Goal: Task Accomplishment & Management: Use online tool/utility

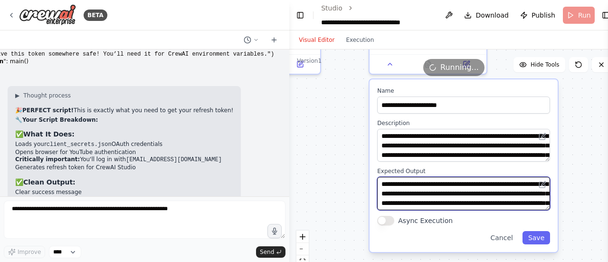
scroll to position [14280, 0]
drag, startPoint x: 287, startPoint y: 185, endPoint x: 290, endPoint y: 173, distance: 12.2
click at [290, 173] on div "BETA Can you generate ai youtube videos and upload them? 09:05 PM ▶ Thought pro…" at bounding box center [304, 131] width 608 height 262
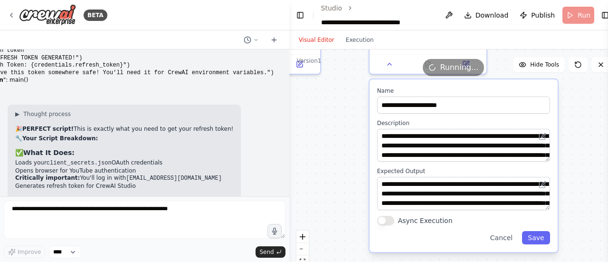
click at [572, 17] on header "**********" at bounding box center [453, 15] width 328 height 30
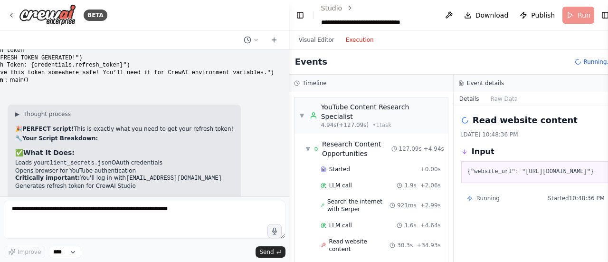
click at [351, 39] on button "Execution" at bounding box center [359, 39] width 39 height 11
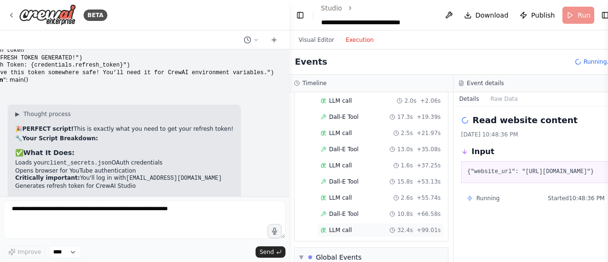
click at [424, 223] on div "LLM call 32.4s + 99.01s" at bounding box center [380, 230] width 127 height 14
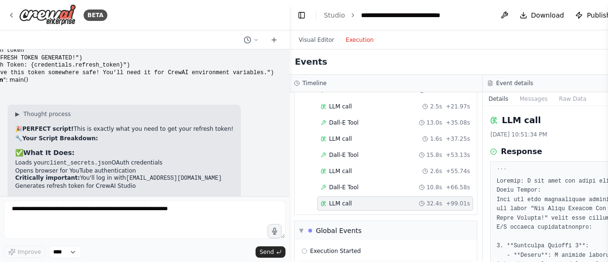
click at [390, 261] on div "Crew Kickoff Started" at bounding box center [385, 267] width 169 height 8
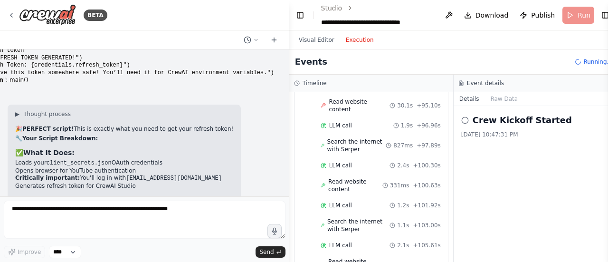
scroll to position [0, 0]
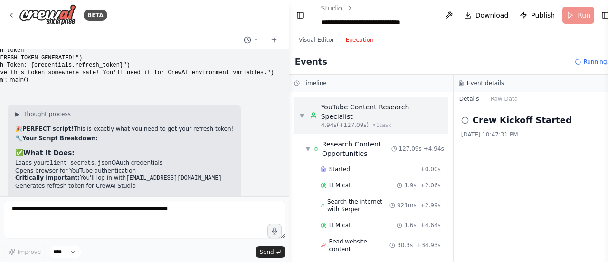
click at [415, 121] on div "4.94s (+127.09s) • 1 task" at bounding box center [382, 125] width 122 height 8
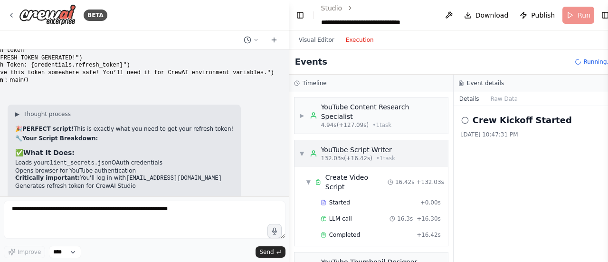
click at [343, 154] on span "132.03s (+16.42s)" at bounding box center [346, 158] width 51 height 8
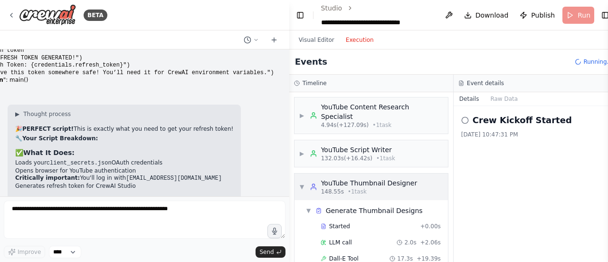
click at [347, 188] on span "• 1 task" at bounding box center [356, 192] width 19 height 8
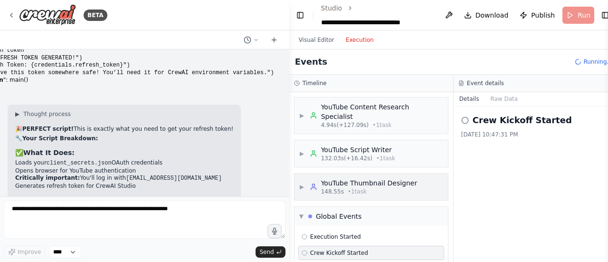
click at [324, 188] on span "148.55s" at bounding box center [332, 192] width 23 height 8
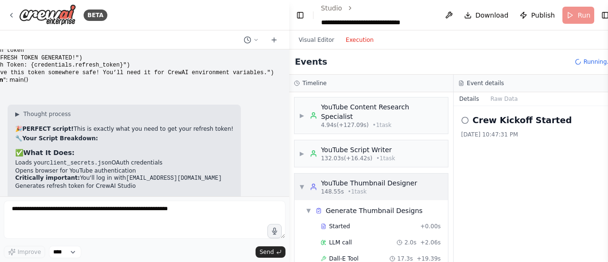
click at [380, 188] on div "148.55s • 1 task" at bounding box center [369, 192] width 96 height 8
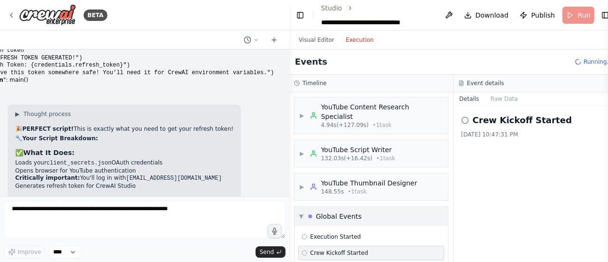
click at [351, 210] on div "▼ Global Events" at bounding box center [370, 215] width 153 height 19
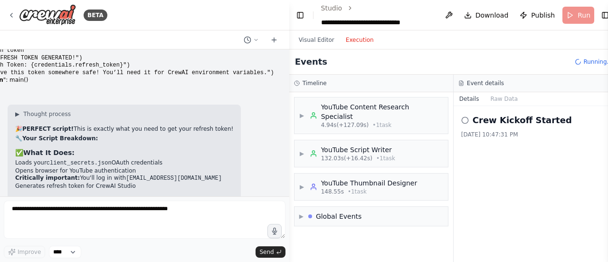
click at [573, 62] on icon at bounding box center [577, 61] width 9 height 9
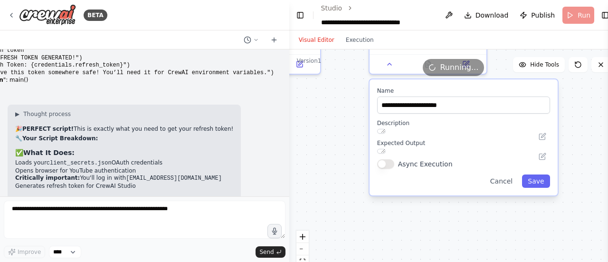
click at [318, 42] on button "Visual Editor" at bounding box center [316, 39] width 47 height 11
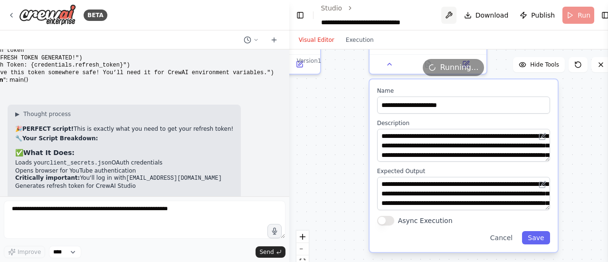
click at [445, 15] on button at bounding box center [448, 15] width 15 height 17
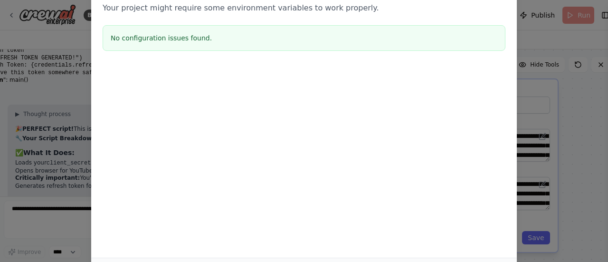
click at [574, 77] on div "Environment configuration Your project might require some environment variables…" at bounding box center [304, 131] width 608 height 262
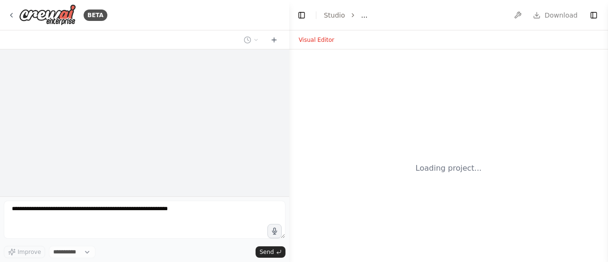
select select "****"
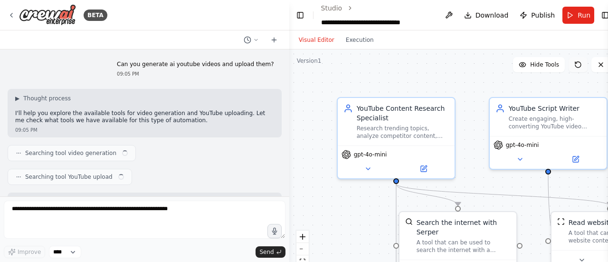
scroll to position [14280, 0]
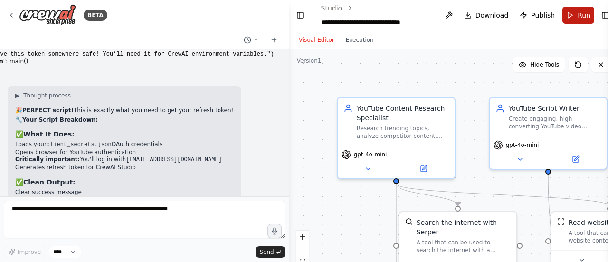
click at [567, 19] on button "Run" at bounding box center [578, 15] width 32 height 17
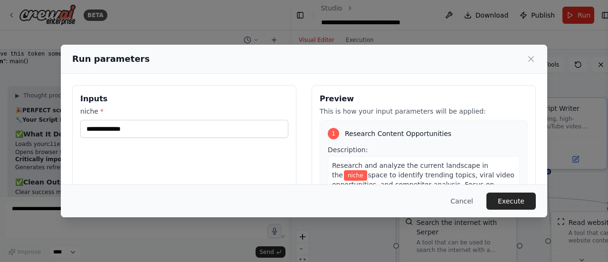
click at [506, 136] on div "1 Research Content Opportunities Description: Research and analyze the current …" at bounding box center [423, 221] width 208 height 202
click at [521, 149] on div "Preview This is how your input parameters will be applied: 1 Research Content O…" at bounding box center [423, 197] width 224 height 225
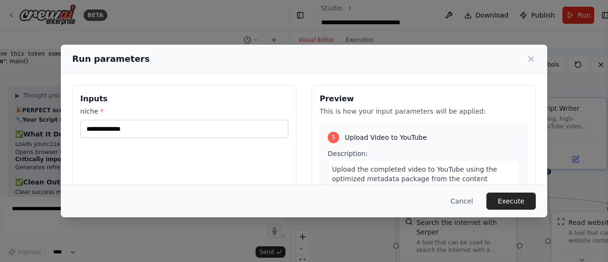
scroll to position [859, 0]
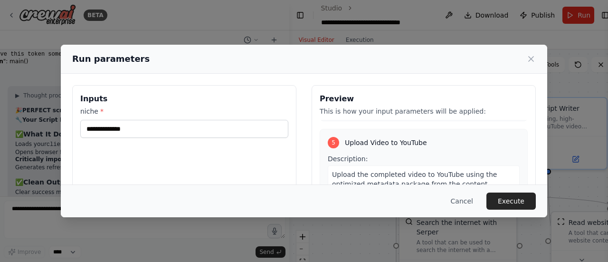
click at [455, 192] on div "Cancel Execute" at bounding box center [304, 200] width 486 height 33
click at [462, 197] on button "Cancel" at bounding box center [462, 200] width 38 height 17
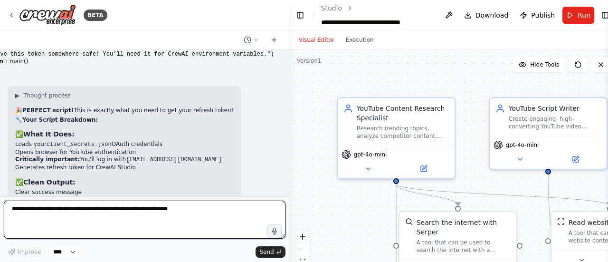
click at [160, 222] on textarea at bounding box center [145, 219] width 282 height 38
type textarea "**********"
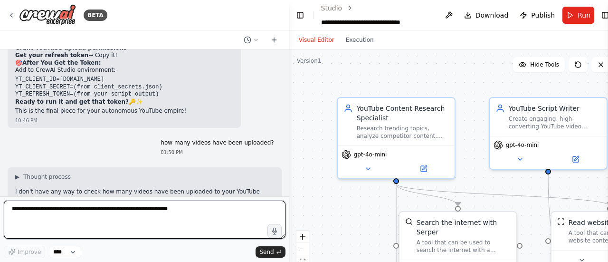
scroll to position [14580, 0]
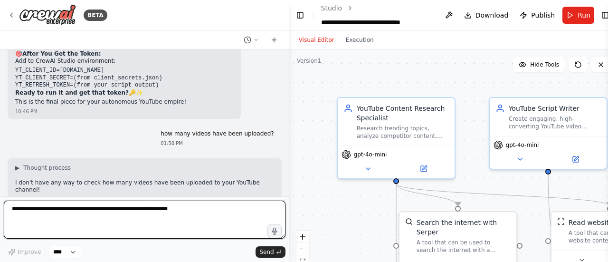
click at [184, 218] on textarea at bounding box center [145, 219] width 282 height 38
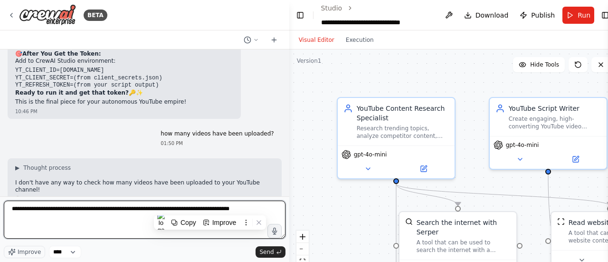
type textarea "**********"
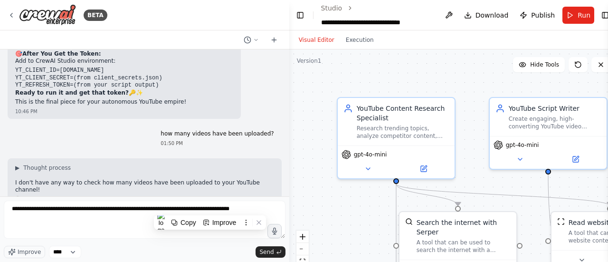
drag, startPoint x: 211, startPoint y: 208, endPoint x: 172, endPoint y: 123, distance: 93.3
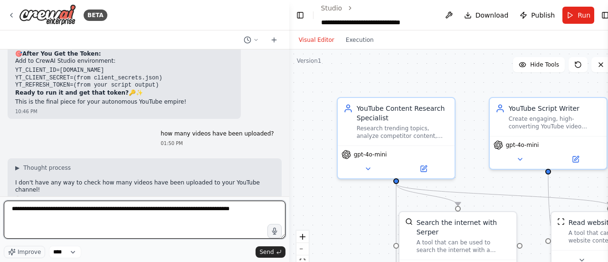
click at [252, 220] on textarea "**********" at bounding box center [145, 219] width 282 height 38
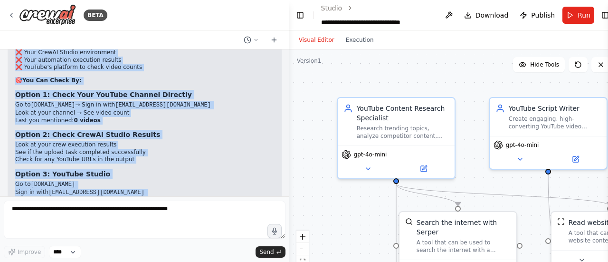
scroll to position [14714, 0]
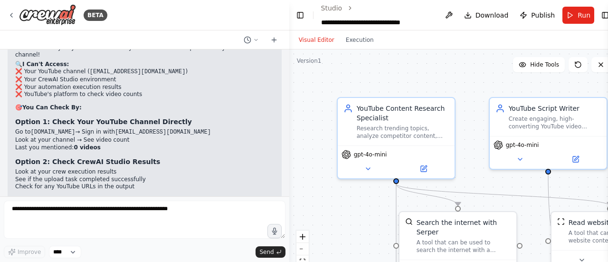
drag, startPoint x: 178, startPoint y: 194, endPoint x: 15, endPoint y: 103, distance: 186.2
click at [15, 103] on div "Can you generate ai youtube videos and upload them? 09:05 PM ▶ Thought process …" at bounding box center [144, 122] width 289 height 147
copy div "▶ Loremip dolorsi 🔍 Ame'c adipiscingel sed doe tempor inci'u labo! Etdol mag al…"
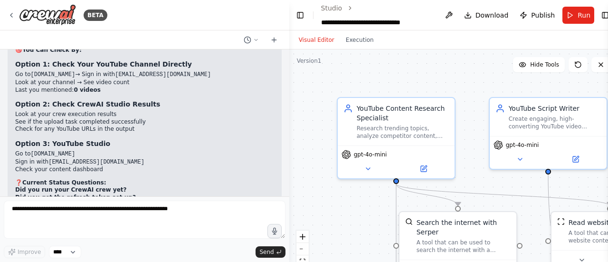
scroll to position [14917, 0]
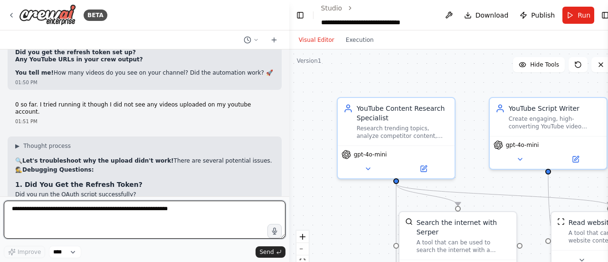
click at [200, 227] on textarea at bounding box center [145, 219] width 282 height 38
paste textarea "**********"
type textarea "**********"
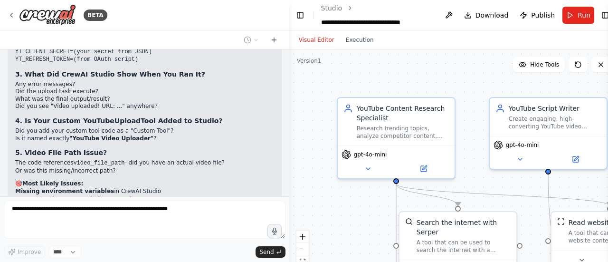
scroll to position [0, 0]
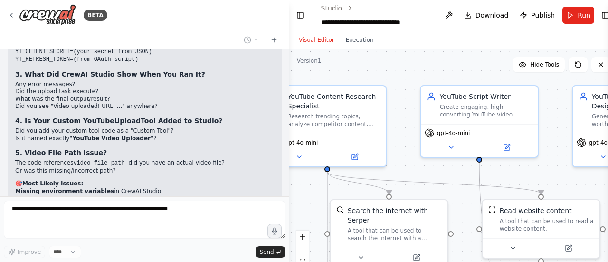
drag, startPoint x: 327, startPoint y: 206, endPoint x: 200, endPoint y: 176, distance: 130.3
click at [200, 176] on div "BETA Can you generate ai youtube videos and upload them? 09:05 PM ▶ Thought pro…" at bounding box center [304, 131] width 608 height 262
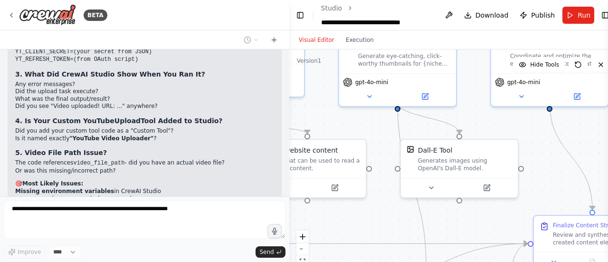
drag, startPoint x: 526, startPoint y: 160, endPoint x: 269, endPoint y: 78, distance: 269.9
click at [269, 78] on div "BETA Can you generate ai youtube videos and upload them? 09:05 PM ▶ Thought pro…" at bounding box center [304, 131] width 608 height 262
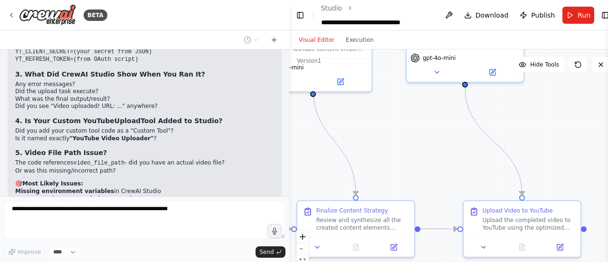
drag, startPoint x: 565, startPoint y: 119, endPoint x: 409, endPoint y: 143, distance: 157.6
click at [409, 143] on div ".deletable-edge-delete-btn { width: 20px; height: 20px; border: 0px solid #ffff…" at bounding box center [453, 167] width 328 height 237
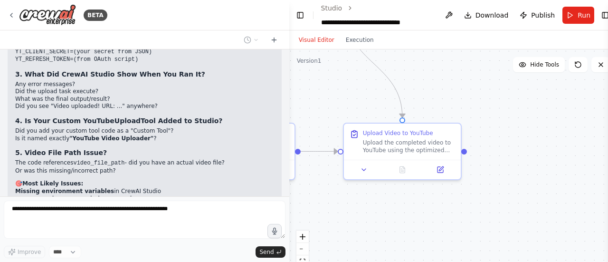
drag, startPoint x: 551, startPoint y: 122, endPoint x: 432, endPoint y: 45, distance: 141.4
click at [432, 45] on div "Visual Editor Execution Version 1 Hide Tools .deletable-edge-delete-btn { width…" at bounding box center [453, 145] width 328 height 231
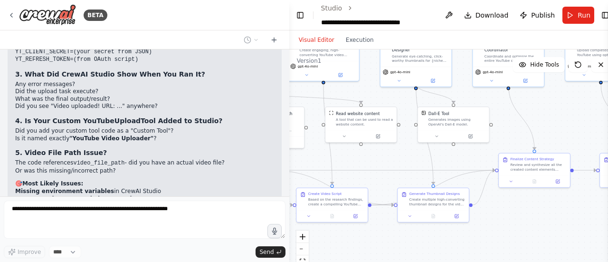
drag, startPoint x: 350, startPoint y: 91, endPoint x: 594, endPoint y: 133, distance: 247.2
click at [594, 133] on div ".deletable-edge-delete-btn { width: 20px; height: 20px; border: 0px solid #ffff…" at bounding box center [453, 167] width 328 height 237
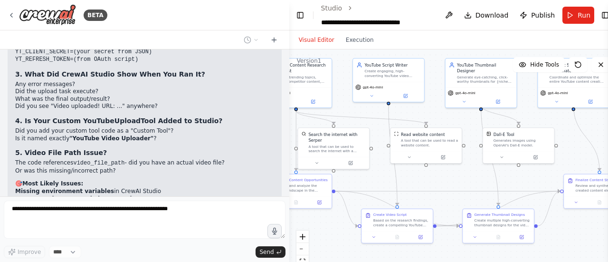
drag, startPoint x: 544, startPoint y: 122, endPoint x: 607, endPoint y: 144, distance: 67.4
click at [607, 144] on html "BETA Can you generate ai youtube videos and upload them? 09:05 PM ▶ Thought pro…" at bounding box center [304, 131] width 608 height 262
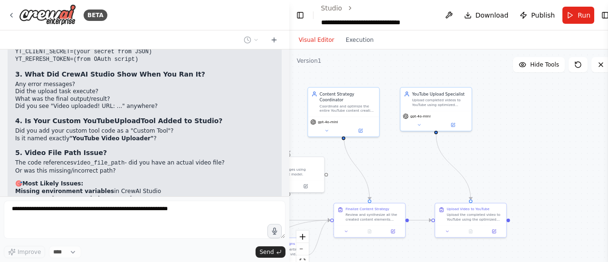
drag, startPoint x: 594, startPoint y: 136, endPoint x: 365, endPoint y: 163, distance: 231.3
click at [365, 163] on div ".deletable-edge-delete-btn { width: 20px; height: 20px; border: 0px solid #ffff…" at bounding box center [453, 167] width 328 height 237
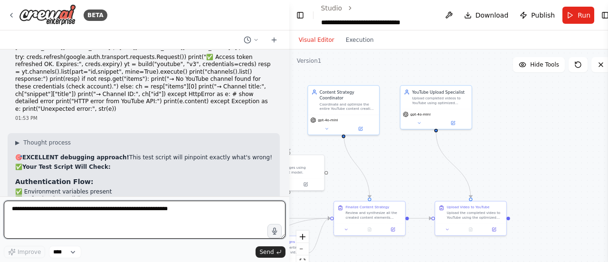
scroll to position [15415, 0]
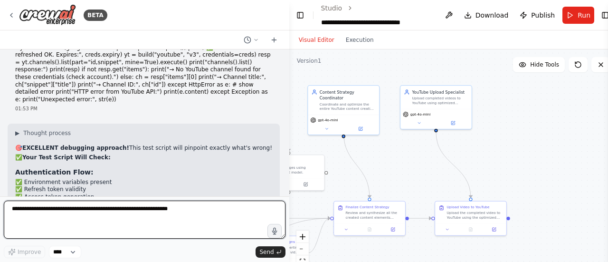
click at [74, 214] on textarea at bounding box center [145, 219] width 282 height 38
paste textarea "**********"
type textarea "**********"
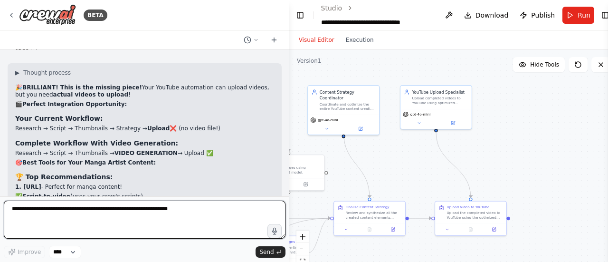
scroll to position [15924, 0]
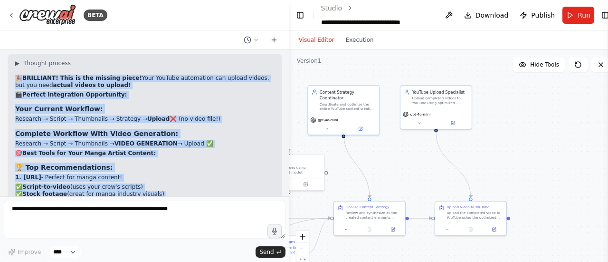
drag, startPoint x: 11, startPoint y: 70, endPoint x: 166, endPoint y: 184, distance: 192.2
click at [166, 184] on div "▶ Thought process 🎉 BRILLIANT! This is the missing piece! Your YouTube automati…" at bounding box center [145, 259] width 274 height 411
copy div "🎉 BRILLIANT! This is the missing piece! Your YouTube automation can upload vide…"
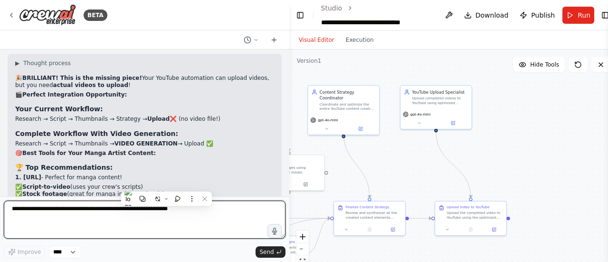
click at [209, 221] on textarea at bounding box center [145, 219] width 282 height 38
paste textarea "**********"
type textarea "**********"
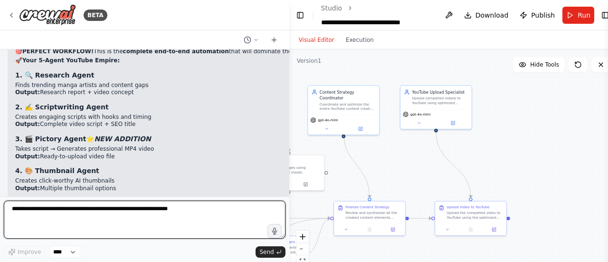
scroll to position [16416, 0]
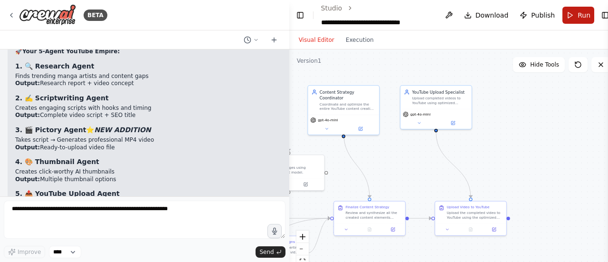
click at [563, 11] on button "Run" at bounding box center [578, 15] width 32 height 17
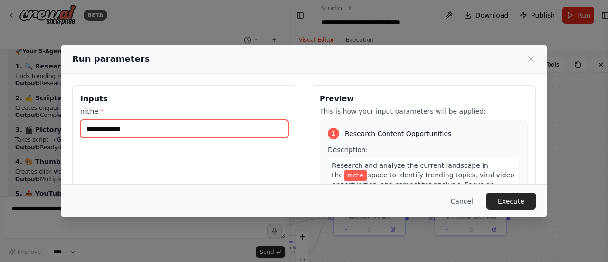
click at [183, 128] on input "niche *" at bounding box center [184, 129] width 208 height 18
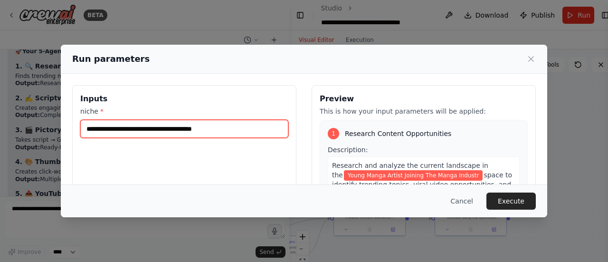
type input "**********"
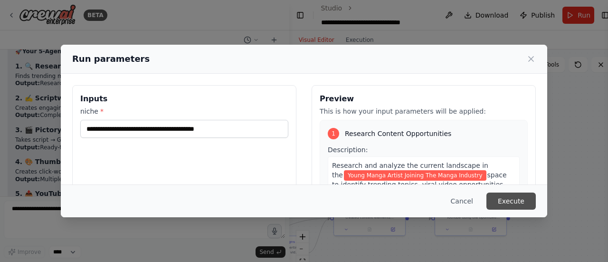
click at [504, 198] on button "Execute" at bounding box center [510, 200] width 49 height 17
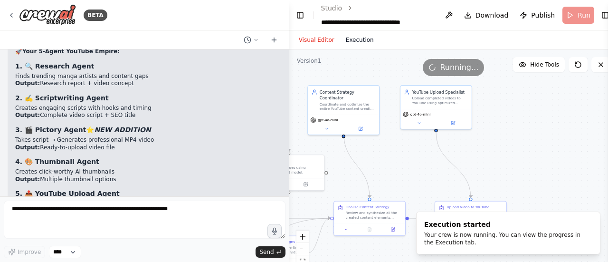
click at [365, 35] on button "Execution" at bounding box center [359, 39] width 39 height 11
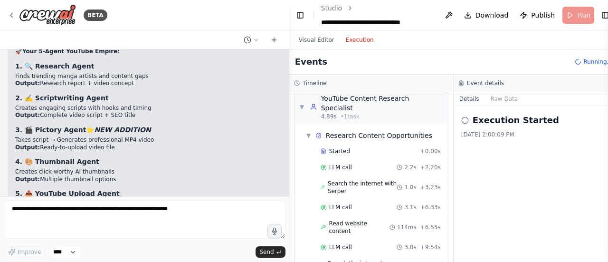
scroll to position [0, 0]
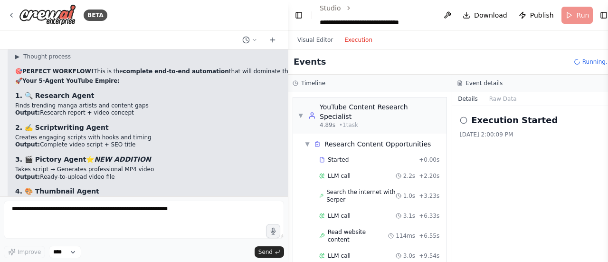
drag, startPoint x: 285, startPoint y: 187, endPoint x: 289, endPoint y: 192, distance: 6.5
click at [289, 192] on div "BETA Can you generate ai youtube videos and upload them? 09:05 PM ▶ Thought pro…" at bounding box center [304, 131] width 608 height 262
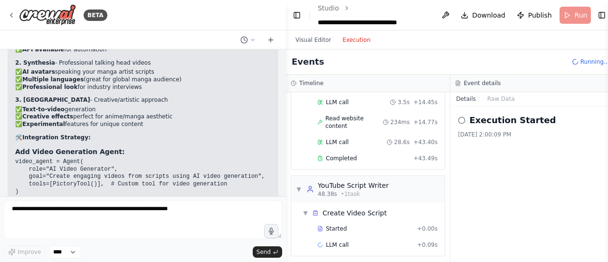
scroll to position [16165, 0]
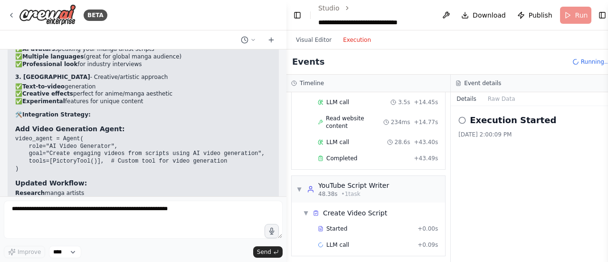
click at [286, 184] on div "BETA Can you generate ai youtube videos and upload them? 09:05 PM ▶ Thought pro…" at bounding box center [304, 131] width 608 height 262
drag, startPoint x: 282, startPoint y: 180, endPoint x: 288, endPoint y: 186, distance: 7.7
click at [288, 186] on div "BETA Can you generate ai youtube videos and upload them? 09:05 PM ▶ Thought pro…" at bounding box center [304, 131] width 608 height 262
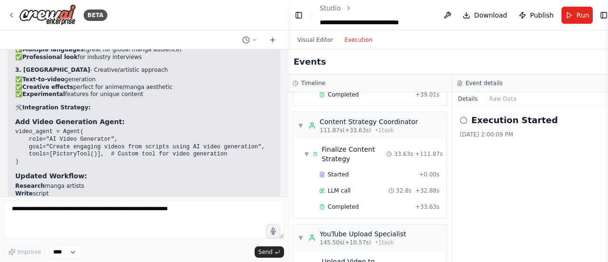
scroll to position [582, 0]
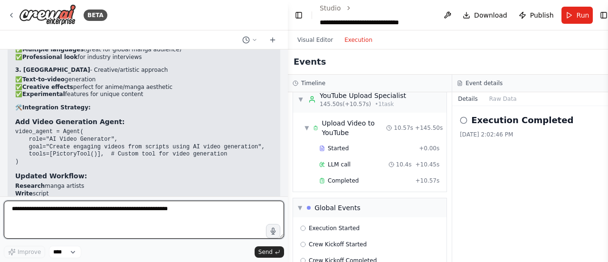
click at [143, 206] on textarea at bounding box center [144, 219] width 280 height 38
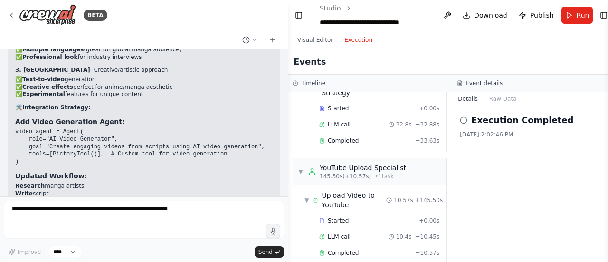
scroll to position [577, 0]
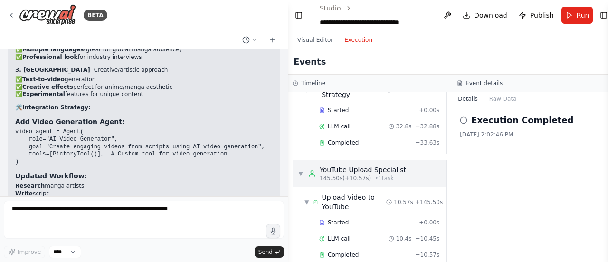
click at [355, 165] on div "YouTube Upload Specialist" at bounding box center [362, 169] width 86 height 9
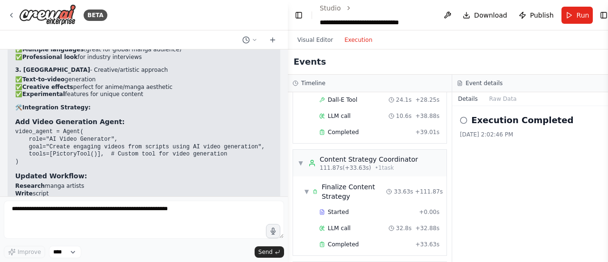
scroll to position [468, 0]
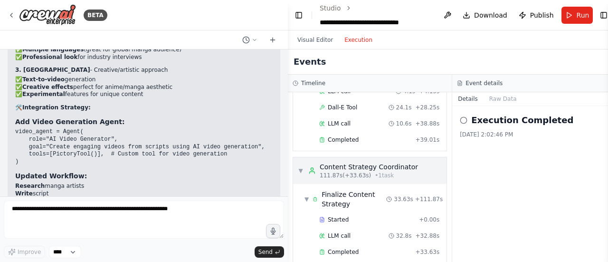
click at [379, 157] on div "▼ Content Strategy Coordinator 111.87s (+33.63s) • 1 task" at bounding box center [369, 170] width 153 height 27
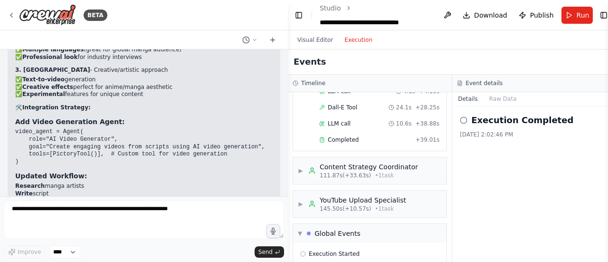
drag, startPoint x: 441, startPoint y: 218, endPoint x: 441, endPoint y: 213, distance: 5.2
click at [441, 213] on div "▼ YouTube Content Research Specialist 4.89s (+43.49s) • 1 task ▼ Research Conte…" at bounding box center [370, 176] width 164 height 169
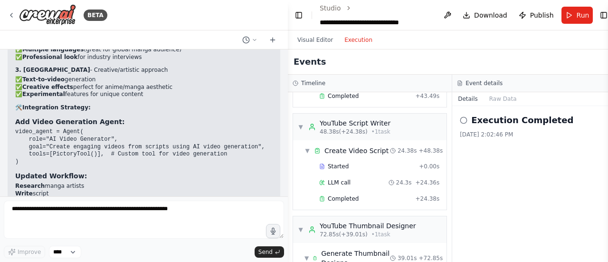
scroll to position [262, 0]
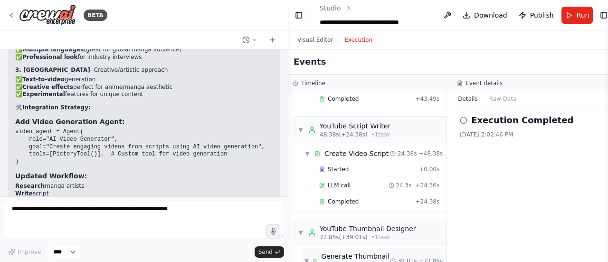
click at [355, 251] on div "Generate Thumbnail Designs" at bounding box center [355, 260] width 69 height 19
click at [357, 224] on div "YouTube Thumbnail Designer" at bounding box center [367, 228] width 96 height 9
click at [343, 257] on div "Content Strategy Coordinator" at bounding box center [368, 261] width 98 height 9
click at [342, 257] on div "Content Strategy Coordinator" at bounding box center [368, 261] width 98 height 9
click at [343, 149] on div "Create Video Script" at bounding box center [356, 153] width 64 height 9
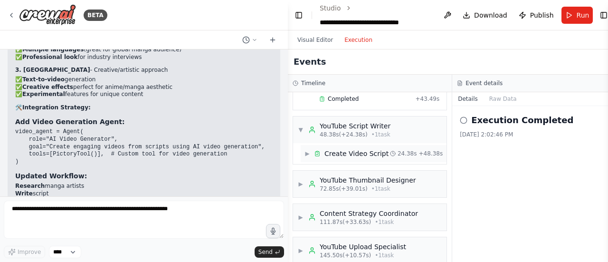
click at [343, 149] on div "Create Video Script" at bounding box center [356, 153] width 64 height 9
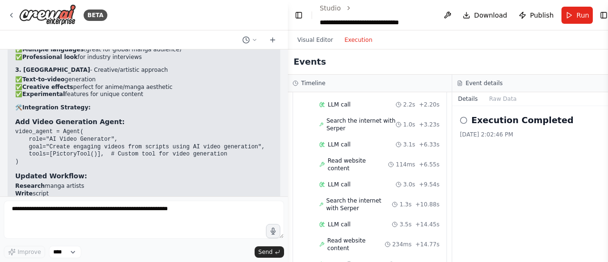
scroll to position [0, 0]
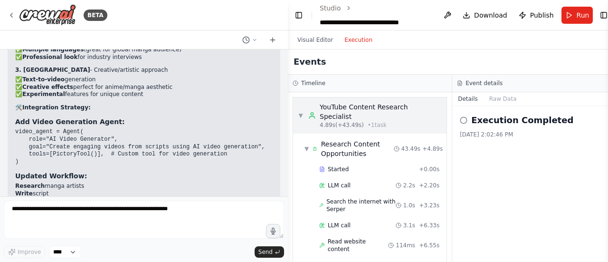
click at [358, 120] on div "▼ YouTube Content Research Specialist 4.89s (+43.49s) • 1 task" at bounding box center [369, 115] width 153 height 36
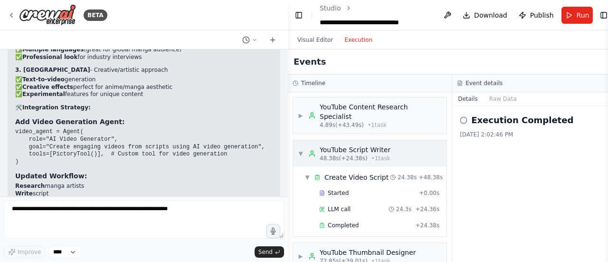
click at [356, 154] on span "48.38s (+24.38s)" at bounding box center [343, 158] width 48 height 8
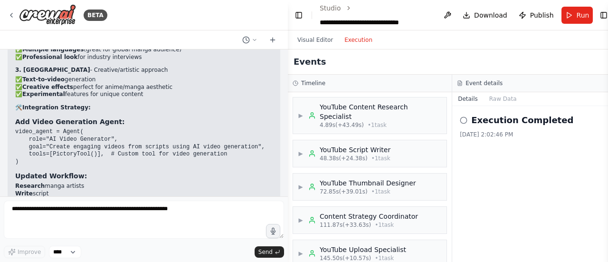
scroll to position [16424, 0]
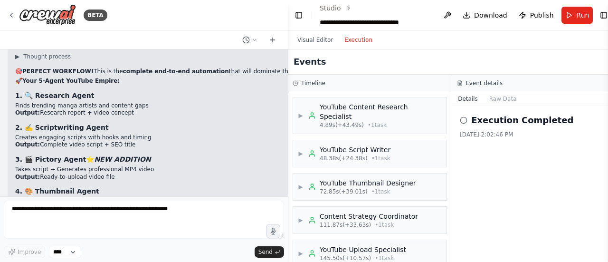
click at [315, 48] on div "Visual Editor Execution" at bounding box center [334, 39] width 86 height 19
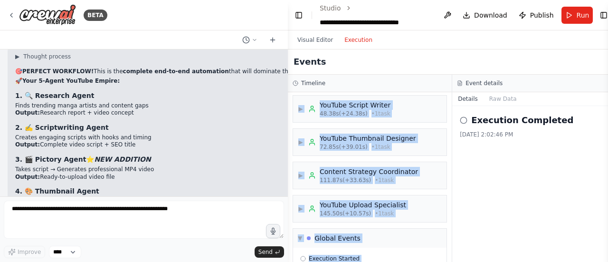
scroll to position [98, 0]
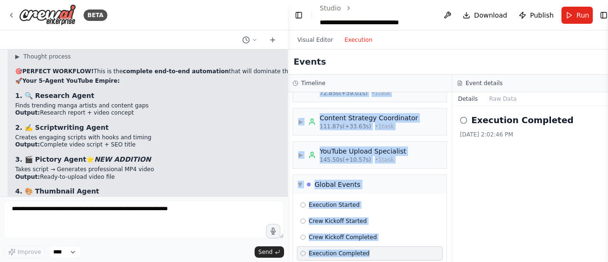
drag, startPoint x: 293, startPoint y: 98, endPoint x: 210, endPoint y: 191, distance: 124.4
click at [376, 235] on div "▶ YouTube Content Research Specialist 4.89s (+43.49s) • 1 task ▶ YouTube Script…" at bounding box center [370, 176] width 164 height 169
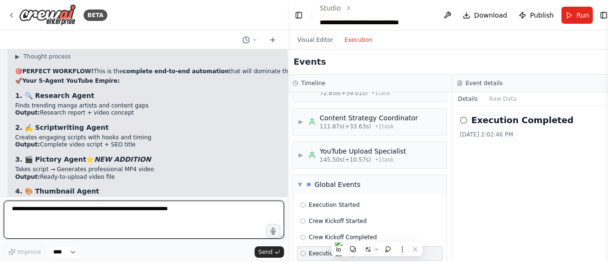
click at [191, 224] on textarea at bounding box center [144, 219] width 280 height 38
paste textarea "**********"
type textarea "**********"
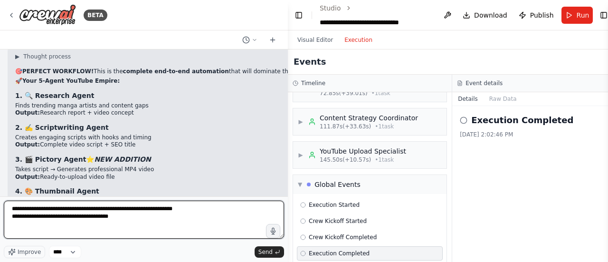
click at [195, 229] on textarea "**********" at bounding box center [144, 219] width 280 height 38
drag, startPoint x: 192, startPoint y: 231, endPoint x: 0, endPoint y: 204, distance: 193.7
click at [0, 204] on div "BETA Can you generate ai youtube videos and upload them? 09:05 PM ▶ Thought pro…" at bounding box center [144, 131] width 288 height 262
paste textarea "**********"
type textarea "**********"
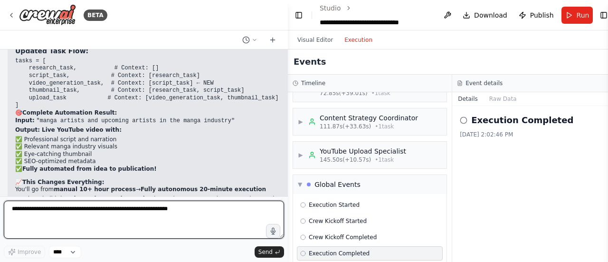
scroll to position [16719, 0]
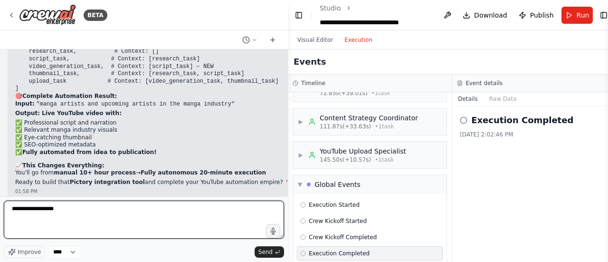
type textarea "**********"
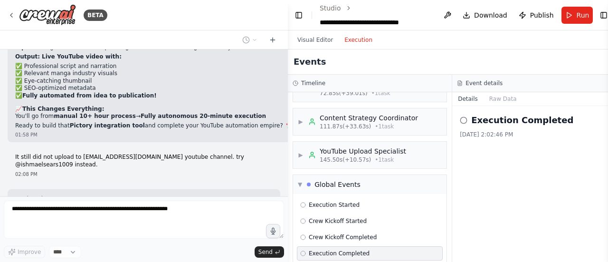
scroll to position [16172, 0]
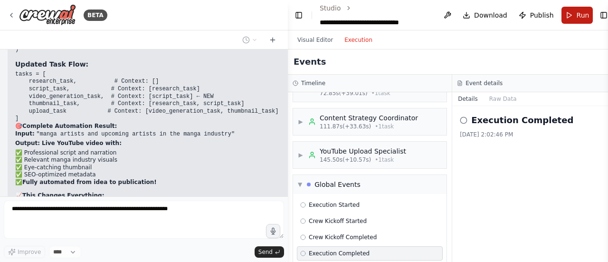
click at [565, 12] on button "Run" at bounding box center [577, 15] width 32 height 17
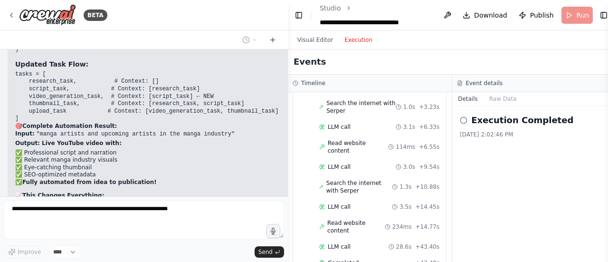
scroll to position [417, 0]
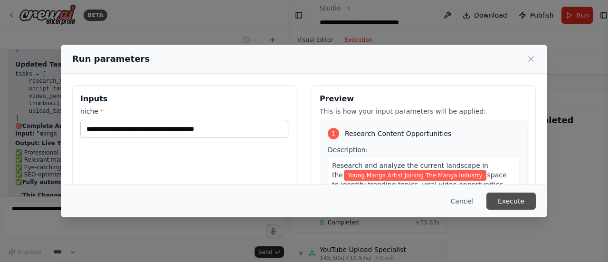
click at [524, 200] on button "Execute" at bounding box center [510, 200] width 49 height 17
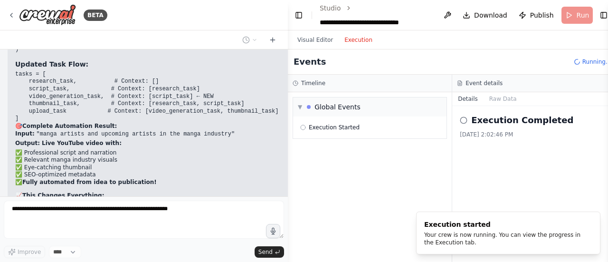
scroll to position [16776, 0]
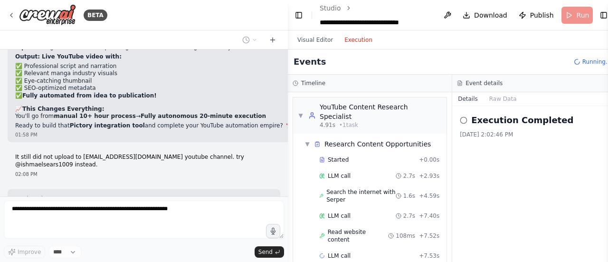
drag, startPoint x: 214, startPoint y: 147, endPoint x: 275, endPoint y: 147, distance: 61.2
click at [275, 147] on div "Can you generate ai youtube videos and upload them? 09:05 PM ▶ Thought process …" at bounding box center [144, 122] width 288 height 147
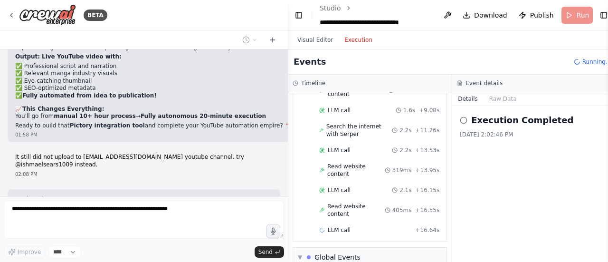
scroll to position [153, 0]
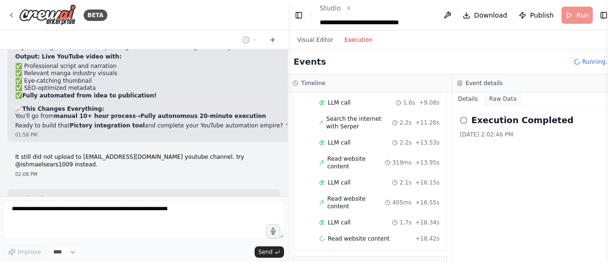
click at [507, 103] on button "Raw Data" at bounding box center [502, 98] width 39 height 13
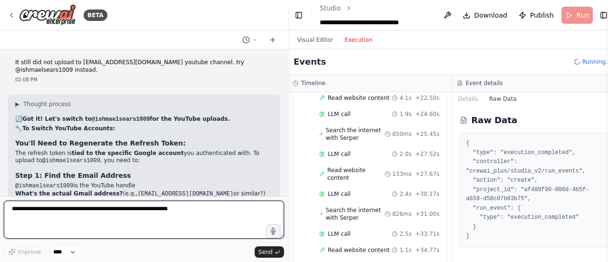
scroll to position [312, 0]
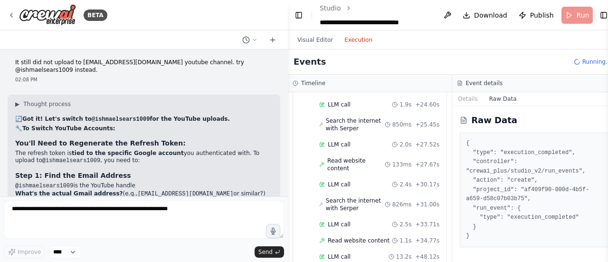
drag, startPoint x: 18, startPoint y: 116, endPoint x: 88, endPoint y: 122, distance: 70.5
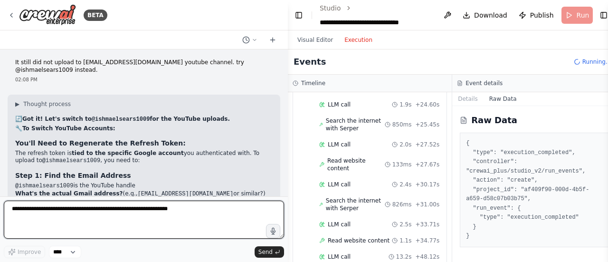
click at [197, 232] on textarea at bounding box center [144, 219] width 280 height 38
paste textarea "**********"
click at [87, 226] on textarea "**********" at bounding box center [144, 219] width 280 height 38
drag, startPoint x: 87, startPoint y: 226, endPoint x: 77, endPoint y: 216, distance: 14.1
click at [77, 216] on textarea "**********" at bounding box center [144, 219] width 280 height 38
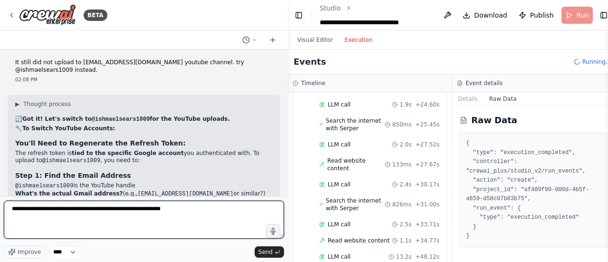
click at [80, 212] on textarea "**********" at bounding box center [144, 219] width 280 height 38
click at [211, 217] on textarea "**********" at bounding box center [144, 219] width 280 height 38
click at [81, 216] on textarea "**********" at bounding box center [144, 219] width 280 height 38
click at [216, 215] on textarea "**********" at bounding box center [144, 219] width 280 height 38
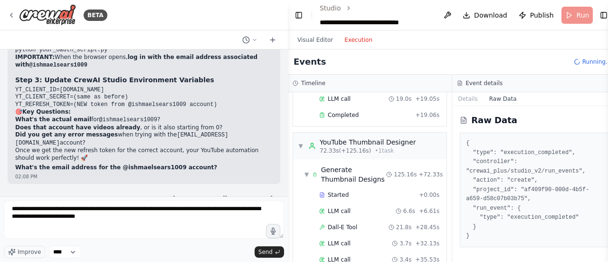
scroll to position [831, 0]
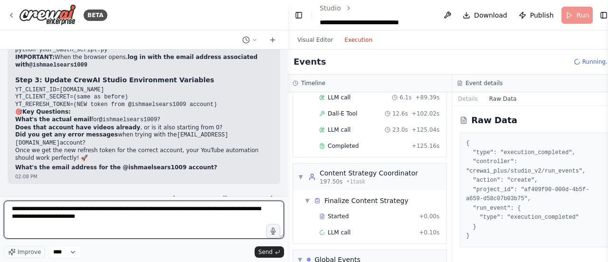
click at [108, 225] on textarea "**********" at bounding box center [144, 219] width 280 height 38
click at [111, 226] on textarea "**********" at bounding box center [144, 219] width 280 height 38
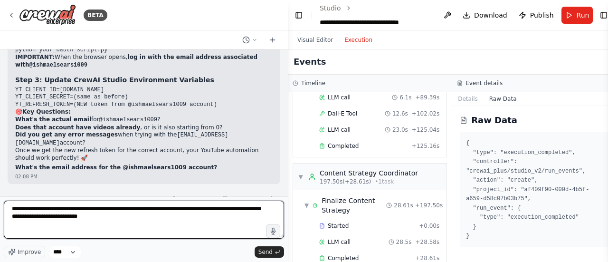
paste textarea "**********"
type textarea "**********"
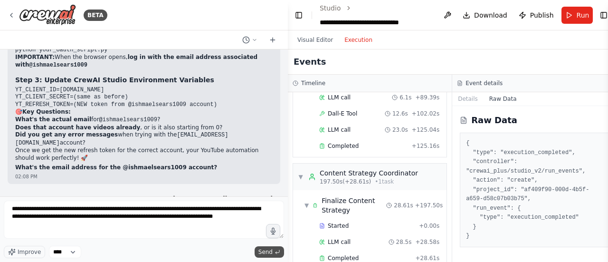
click at [269, 249] on span "Send" at bounding box center [265, 252] width 14 height 8
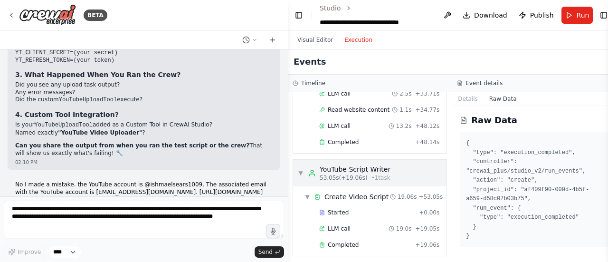
scroll to position [390, 0]
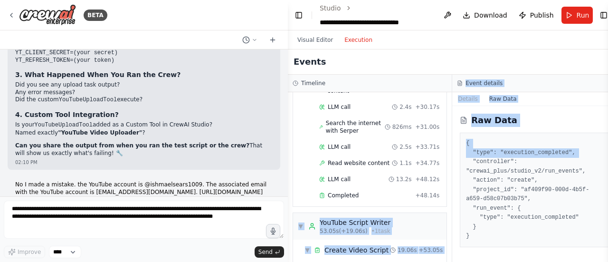
drag, startPoint x: 450, startPoint y: 159, endPoint x: 447, endPoint y: 148, distance: 10.7
click at [447, 148] on div "Timeline ▼ YouTube Content Research Specialist 4.91s (+48.14s) • 1 task ▼ Resea…" at bounding box center [452, 168] width 328 height 187
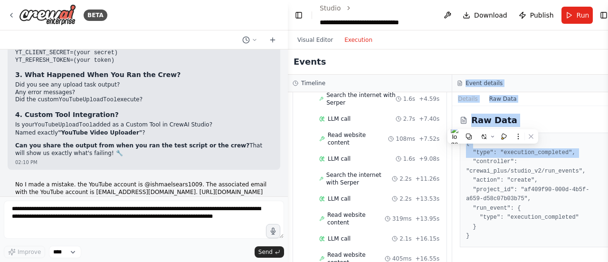
scroll to position [0, 0]
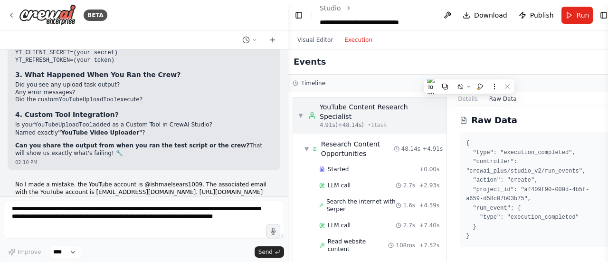
click at [347, 119] on div "▼ YouTube Content Research Specialist 4.91s (+48.14s) • 1 task" at bounding box center [369, 115] width 153 height 36
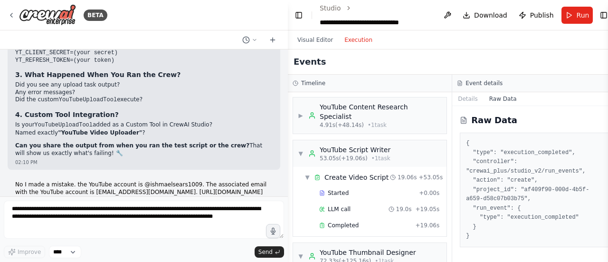
drag, startPoint x: 17, startPoint y: 150, endPoint x: 97, endPoint y: 155, distance: 80.4
click at [565, 15] on button "Run" at bounding box center [577, 15] width 32 height 17
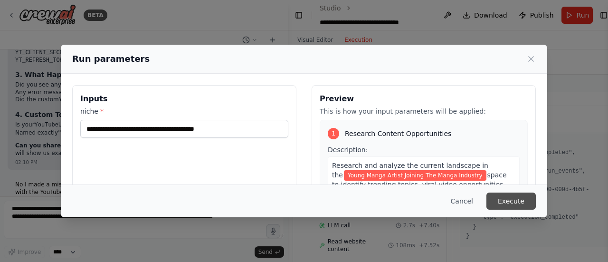
click at [525, 198] on button "Execute" at bounding box center [510, 200] width 49 height 17
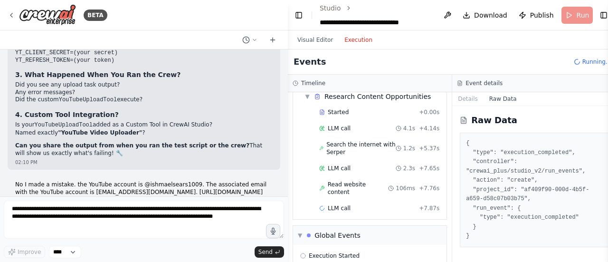
scroll to position [58, 0]
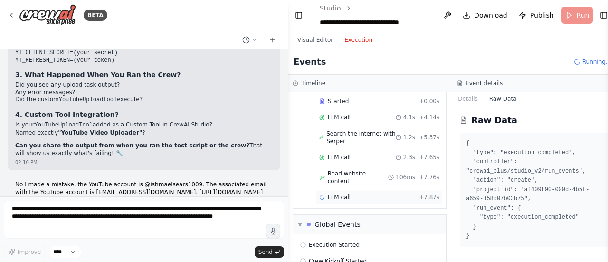
click at [374, 190] on div "LLM call + 7.87s" at bounding box center [379, 197] width 127 height 14
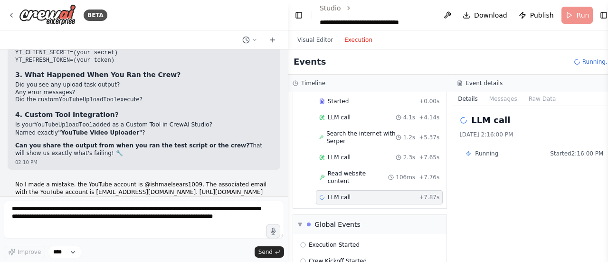
click at [367, 153] on div "Started + 0.00s LLM call 4.1s + 4.14s Search the internet with Serper 1.2s + 5.…" at bounding box center [373, 150] width 146 height 112
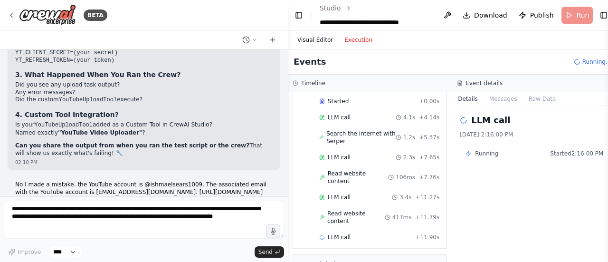
click at [309, 40] on button "Visual Editor" at bounding box center [314, 39] width 47 height 11
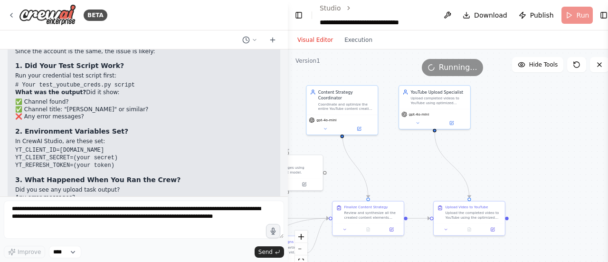
scroll to position [17394, 0]
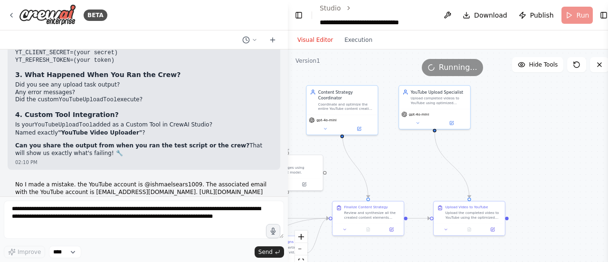
drag, startPoint x: 11, startPoint y: 115, endPoint x: 75, endPoint y: 189, distance: 97.6
copy div "YouTube Channel: @ishmaelsears1009 Email: legac3y@gmail.com Channel URL: https:…"
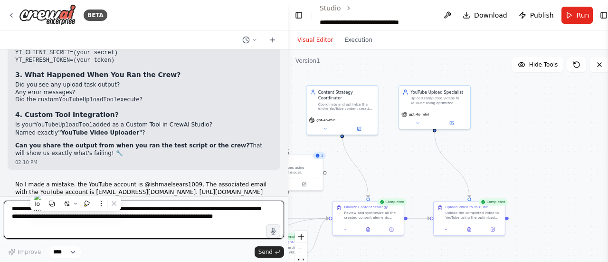
click at [190, 218] on textarea "**********" at bounding box center [144, 219] width 280 height 38
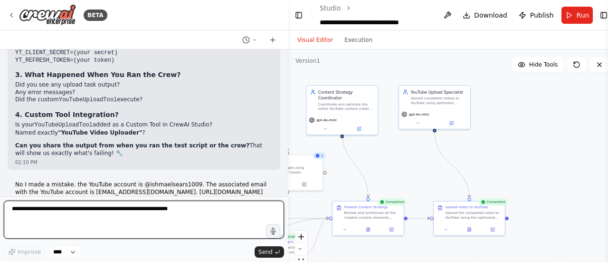
paste textarea "**********"
type textarea "**********"
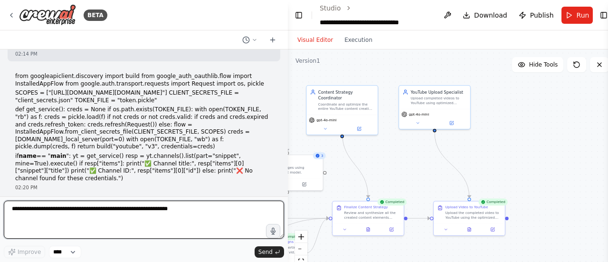
scroll to position [17869, 0]
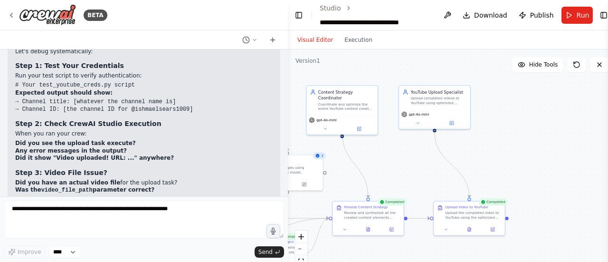
scroll to position [17655, 0]
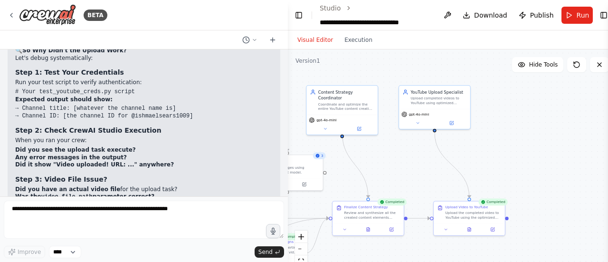
drag, startPoint x: 99, startPoint y: 172, endPoint x: 27, endPoint y: 70, distance: 125.7
copy div "Thought process 🎯 EXCELLENT! This is a much cleaner authentication test! ✅ Your…"
click at [557, 202] on div ".deletable-edge-delete-btn { width: 20px; height: 20px; border: 0px solid #ffff…" at bounding box center [452, 167] width 328 height 237
click at [491, 195] on div ".deletable-edge-delete-btn { width: 20px; height: 20px; border: 0px solid #ffff…" at bounding box center [452, 167] width 328 height 237
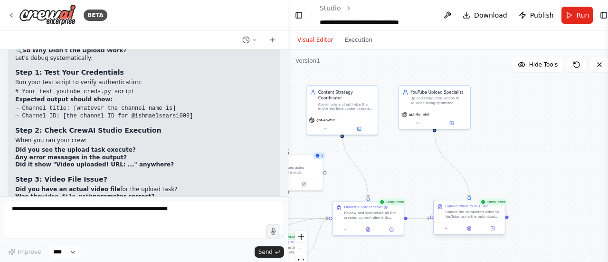
click at [501, 207] on div "Upload Video to YouTube" at bounding box center [473, 205] width 56 height 5
click at [511, 219] on div ".deletable-edge-delete-btn { width: 20px; height: 20px; border: 0px solid #ffff…" at bounding box center [452, 167] width 328 height 237
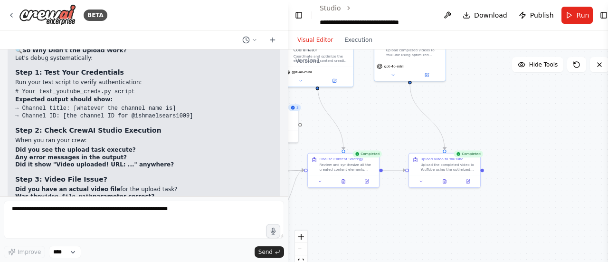
drag, startPoint x: 511, startPoint y: 219, endPoint x: 487, endPoint y: 171, distance: 53.7
click at [487, 171] on div ".deletable-edge-delete-btn { width: 20px; height: 20px; border: 0px solid #ffff…" at bounding box center [452, 167] width 328 height 237
drag, startPoint x: 482, startPoint y: 169, endPoint x: 484, endPoint y: 114, distance: 55.6
click at [484, 114] on div ".deletable-edge-delete-btn { width: 20px; height: 20px; border: 0px solid #ffff…" at bounding box center [452, 167] width 328 height 237
drag, startPoint x: 381, startPoint y: 169, endPoint x: 389, endPoint y: 133, distance: 37.1
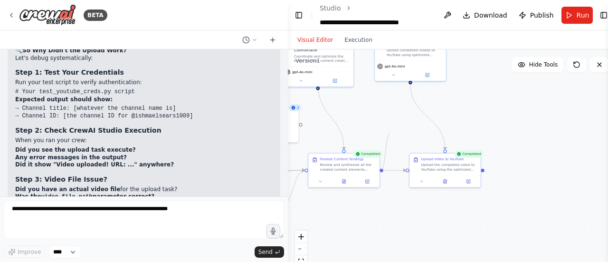
click at [389, 133] on div ".deletable-edge-delete-btn { width: 20px; height: 20px; border: 0px solid #ffff…" at bounding box center [452, 167] width 328 height 237
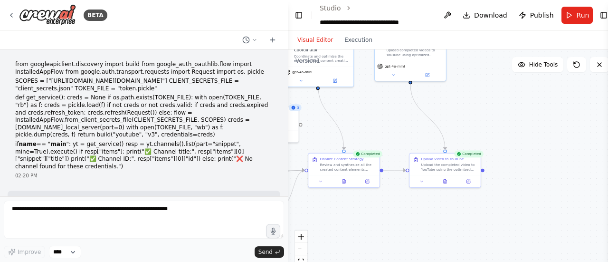
scroll to position [17869, 0]
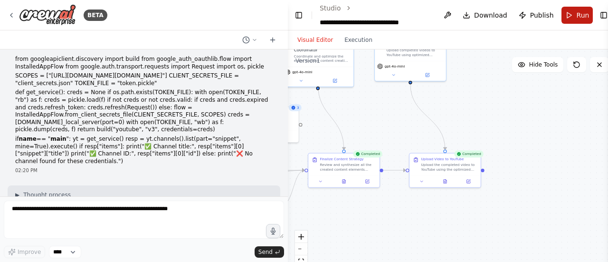
click at [571, 11] on button "Run" at bounding box center [577, 15] width 32 height 17
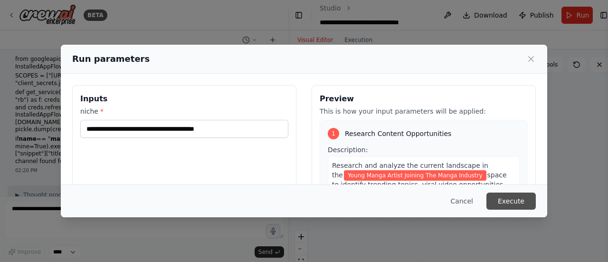
click at [528, 206] on button "Execute" at bounding box center [510, 200] width 49 height 17
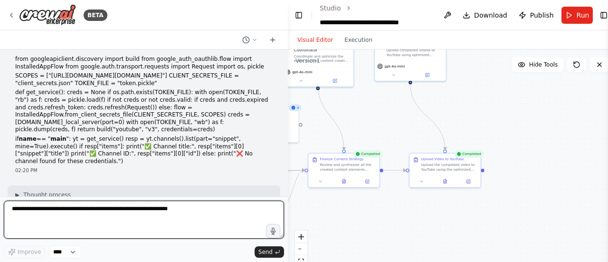
click at [115, 220] on textarea at bounding box center [144, 219] width 280 height 38
paste textarea "**********"
type textarea "**********"
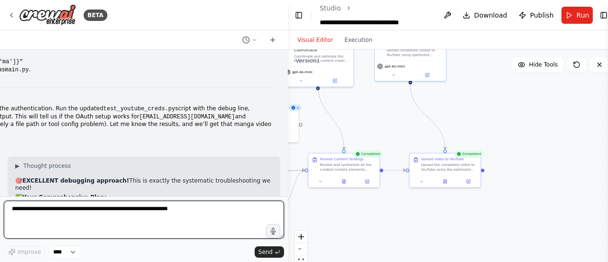
scroll to position [19512, 0]
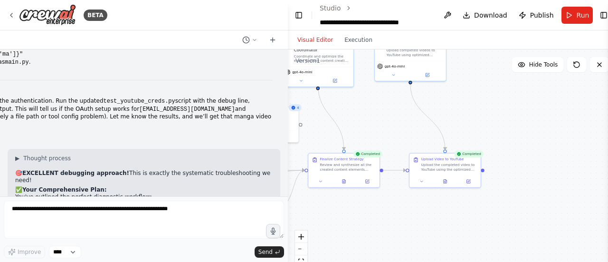
drag, startPoint x: 9, startPoint y: 58, endPoint x: 91, endPoint y: 181, distance: 147.9
copy div "Expected Debug Output: # SUCCESS case: → Channel title: Ishmael Sears (or whate…"
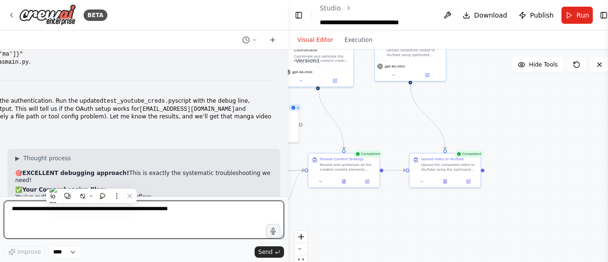
click at [156, 219] on textarea at bounding box center [144, 219] width 280 height 38
paste textarea "**********"
type textarea "**********"
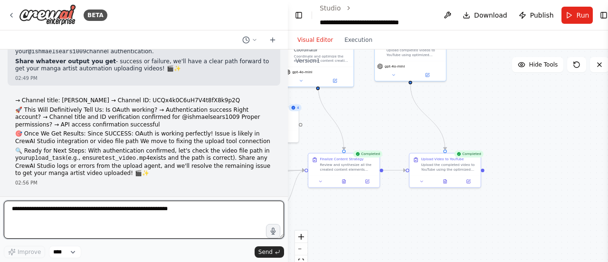
scroll to position [19966, 0]
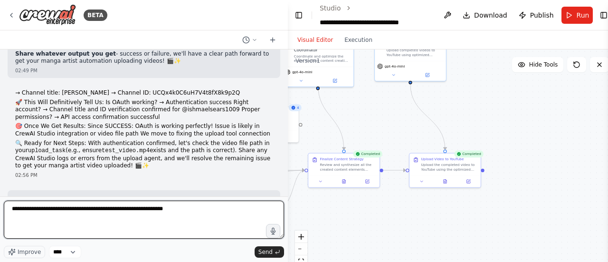
type textarea "**********"
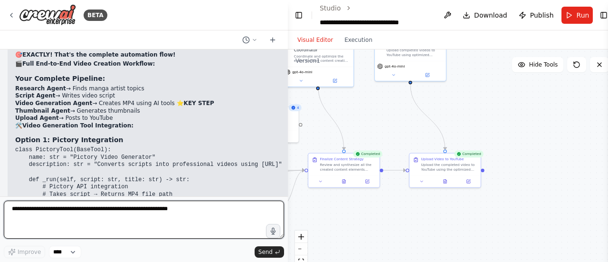
scroll to position [20524, 0]
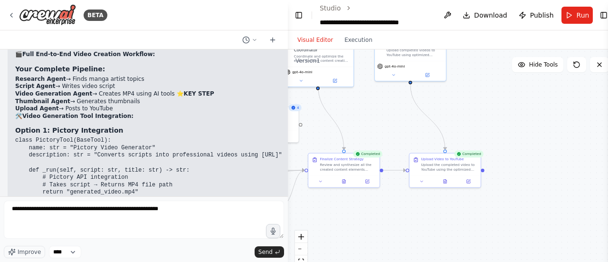
click at [29, 216] on textarea "**********" at bounding box center [144, 219] width 280 height 38
type textarea "**********"
click at [202, 203] on textarea "**********" at bounding box center [144, 219] width 280 height 38
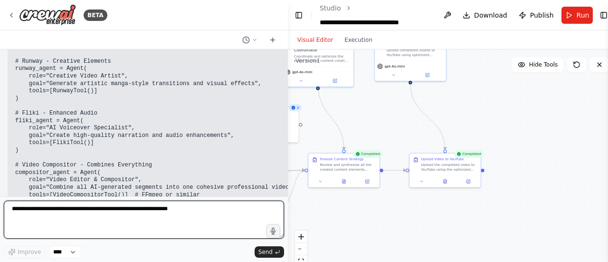
scroll to position [21319, 0]
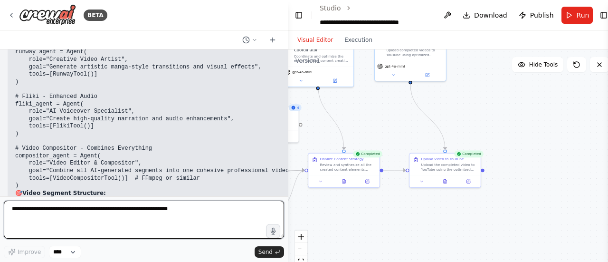
paste textarea "**********"
type textarea "**********"
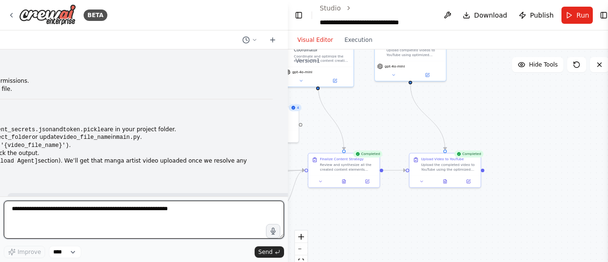
scroll to position [22797, 0]
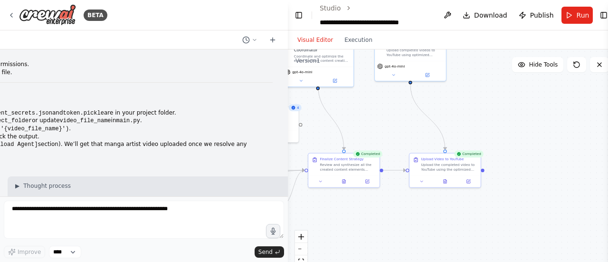
drag, startPoint x: 22, startPoint y: 99, endPoint x: 89, endPoint y: 116, distance: 69.5
drag, startPoint x: 63, startPoint y: 107, endPoint x: 110, endPoint y: 112, distance: 47.7
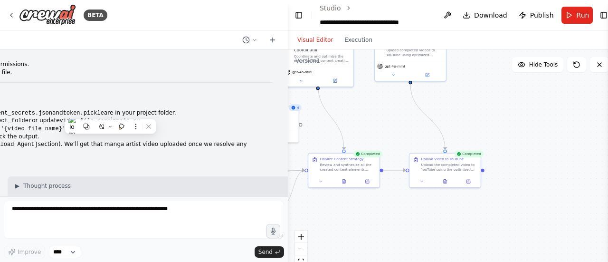
drag, startPoint x: 150, startPoint y: 182, endPoint x: 109, endPoint y: 112, distance: 81.1
click at [569, 23] on button "Run" at bounding box center [577, 15] width 32 height 17
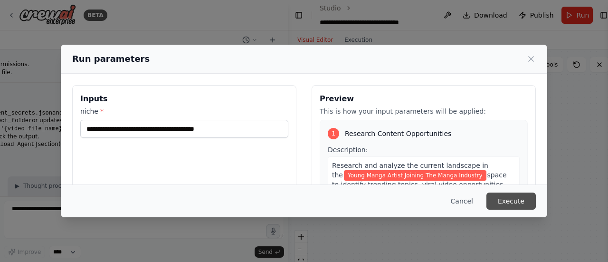
click at [503, 198] on button "Execute" at bounding box center [510, 200] width 49 height 17
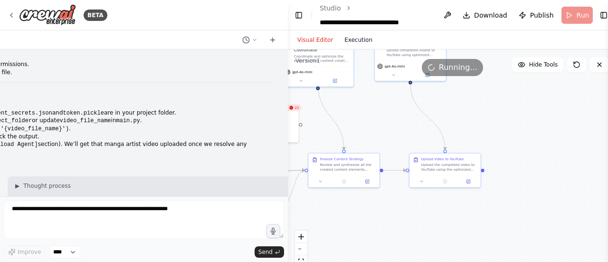
click at [354, 39] on button "Execution" at bounding box center [357, 39] width 39 height 11
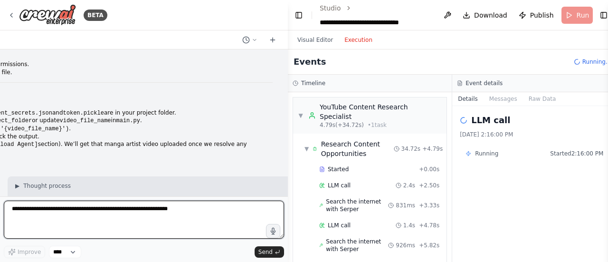
click at [149, 218] on textarea at bounding box center [144, 219] width 280 height 38
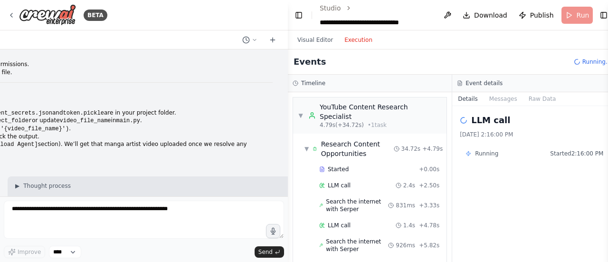
click at [349, 38] on button "Execution" at bounding box center [357, 39] width 39 height 11
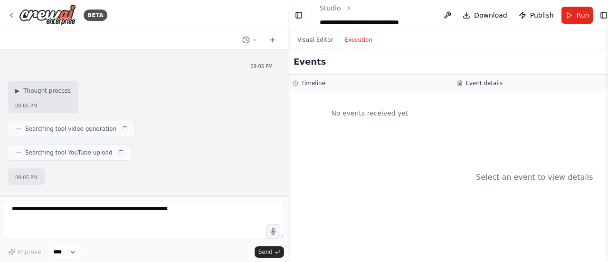
click at [347, 38] on button "Execution" at bounding box center [357, 39] width 39 height 11
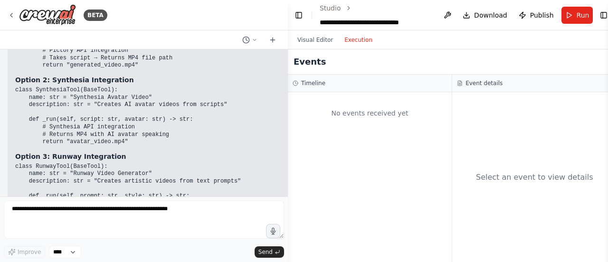
click at [285, 172] on div at bounding box center [286, 131] width 4 height 262
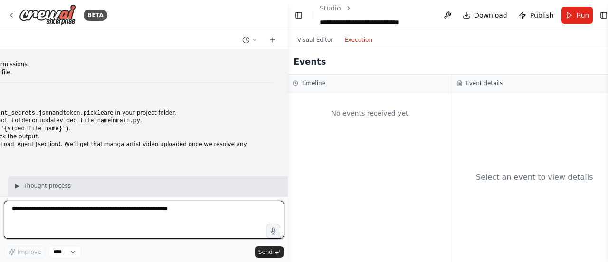
click at [224, 219] on textarea at bounding box center [144, 219] width 280 height 38
paste textarea "**********"
type textarea "**********"
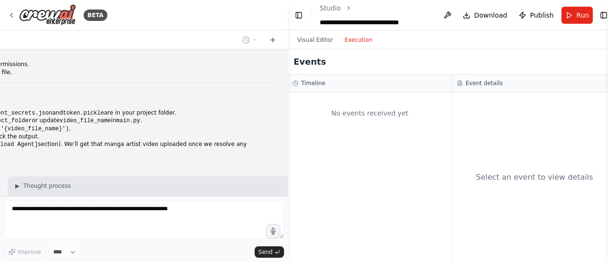
scroll to position [0, 0]
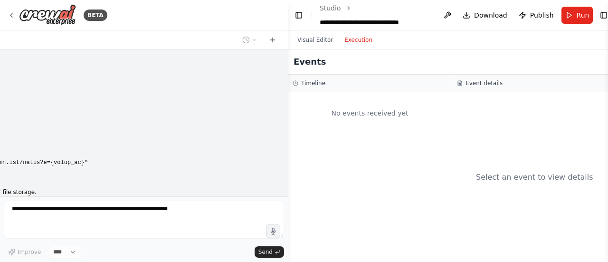
click at [329, 40] on button "Visual Editor" at bounding box center [314, 39] width 47 height 11
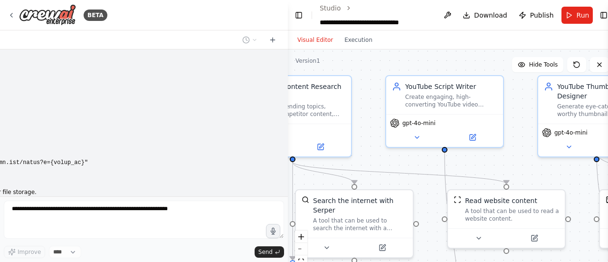
drag, startPoint x: 481, startPoint y: 84, endPoint x: 295, endPoint y: 23, distance: 195.3
click at [295, 23] on main "**********" at bounding box center [452, 131] width 328 height 262
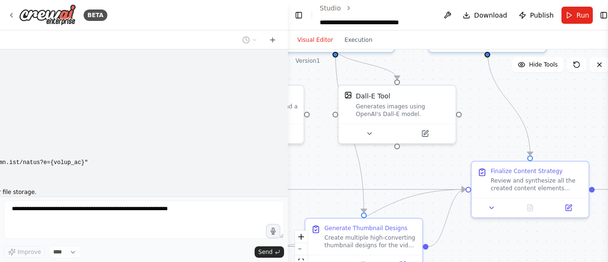
drag, startPoint x: 519, startPoint y: 134, endPoint x: 344, endPoint y: 60, distance: 190.0
click at [344, 60] on div ".deletable-edge-delete-btn { width: 20px; height: 20px; border: 0px solid #ffff…" at bounding box center [452, 167] width 328 height 237
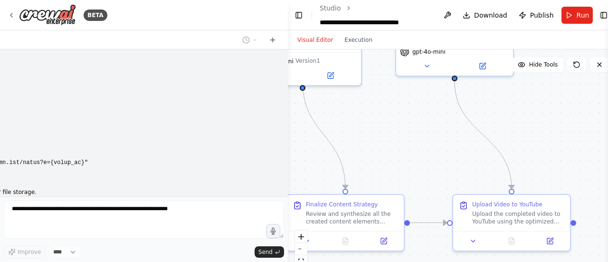
drag, startPoint x: 582, startPoint y: 120, endPoint x: 410, endPoint y: 164, distance: 177.8
click at [410, 164] on div ".deletable-edge-delete-btn { width: 20px; height: 20px; border: 0px solid #ffff…" at bounding box center [452, 167] width 328 height 237
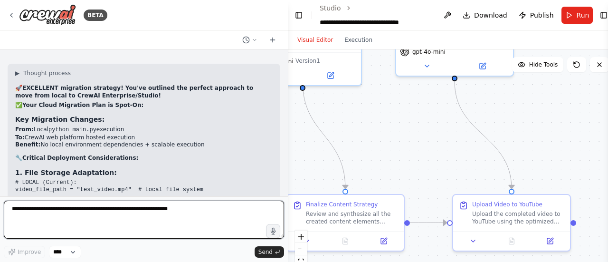
scroll to position [24824, 0]
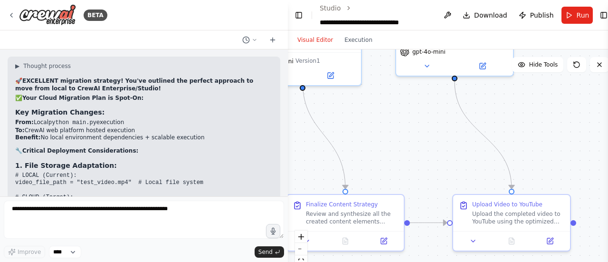
drag, startPoint x: 13, startPoint y: 149, endPoint x: 137, endPoint y: 160, distance: 123.9
drag, startPoint x: 15, startPoint y: 131, endPoint x: 136, endPoint y: 137, distance: 121.2
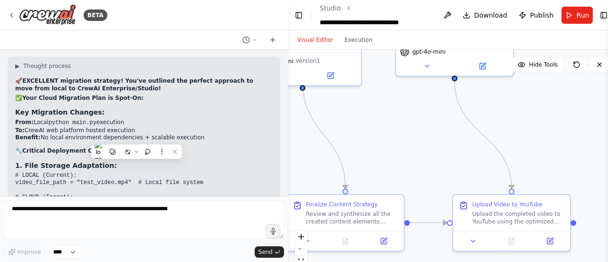
drag, startPoint x: 10, startPoint y: 150, endPoint x: 55, endPoint y: 154, distance: 44.9
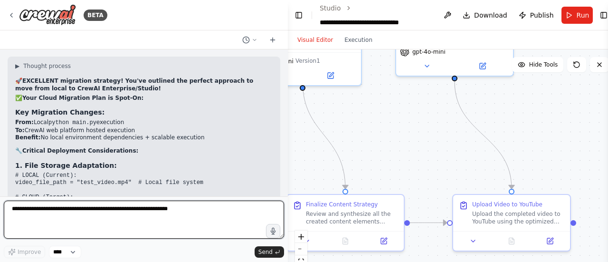
click at [93, 210] on textarea at bounding box center [144, 219] width 280 height 38
click at [74, 212] on textarea "**********" at bounding box center [144, 219] width 280 height 38
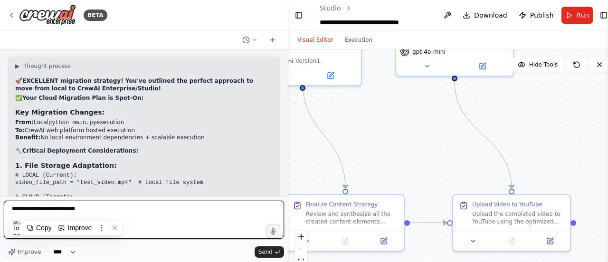
type textarea "**********"
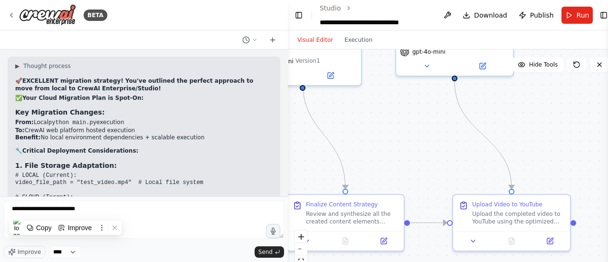
drag, startPoint x: 24, startPoint y: 213, endPoint x: 198, endPoint y: 73, distance: 223.9
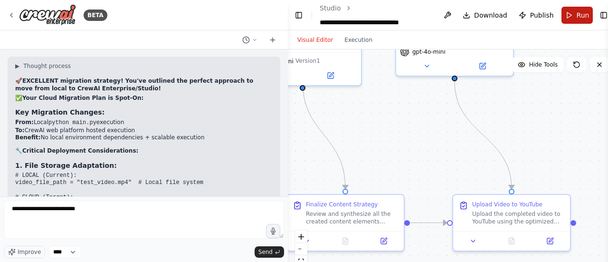
click at [572, 20] on button "Run" at bounding box center [577, 15] width 32 height 17
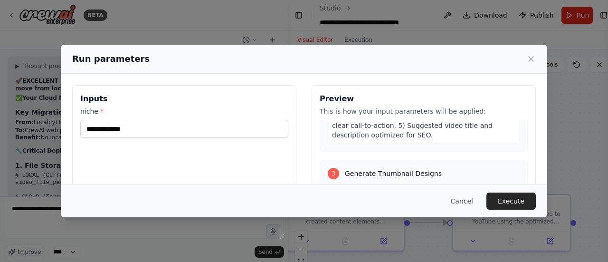
scroll to position [382, 0]
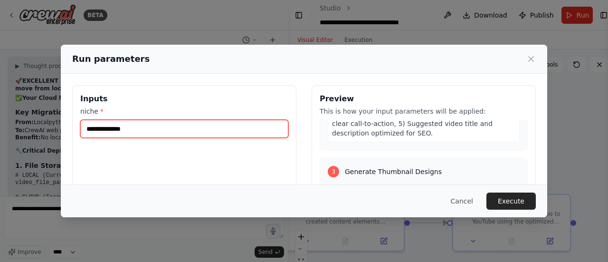
click at [228, 125] on input "niche *" at bounding box center [184, 129] width 208 height 18
type input "**********"
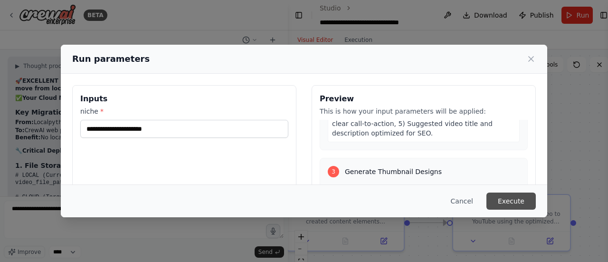
click at [499, 195] on button "Execute" at bounding box center [510, 200] width 49 height 17
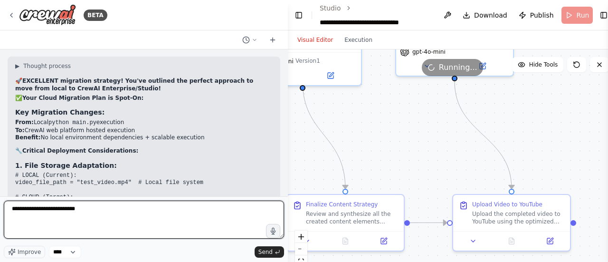
click at [18, 207] on textarea "**********" at bounding box center [144, 219] width 280 height 38
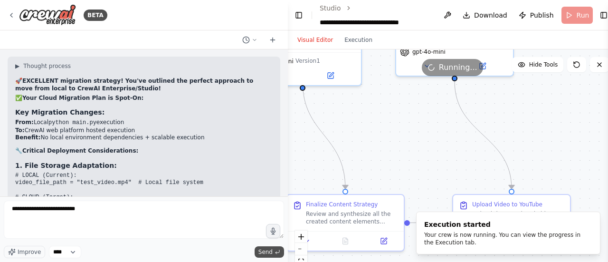
click at [264, 246] on button "Send" at bounding box center [268, 251] width 29 height 11
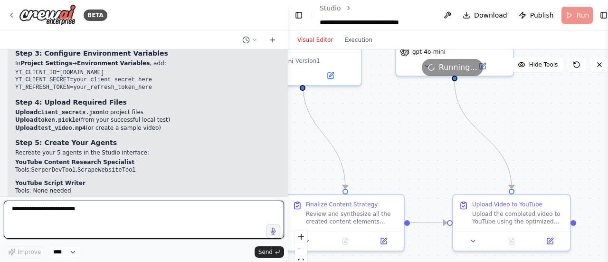
scroll to position [25519, 0]
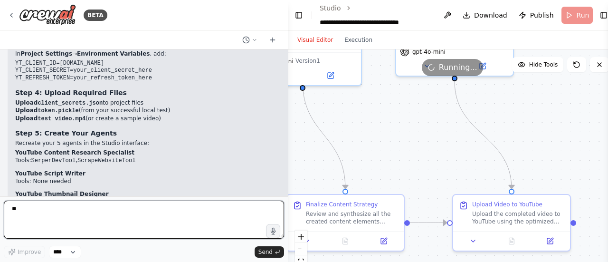
type textarea "***"
click at [194, 214] on textarea "***" at bounding box center [144, 219] width 280 height 38
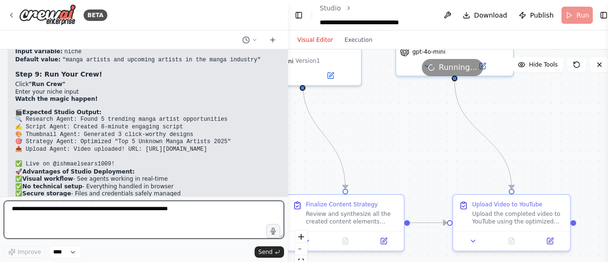
scroll to position [25855, 0]
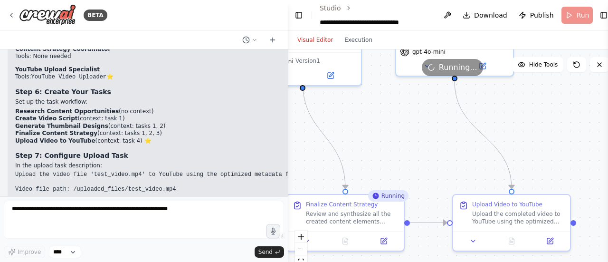
scroll to position [25684, 0]
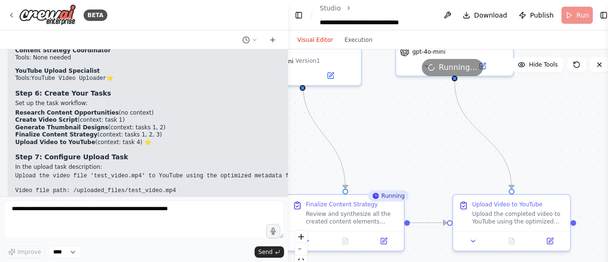
drag, startPoint x: 14, startPoint y: 136, endPoint x: 66, endPoint y: 149, distance: 53.8
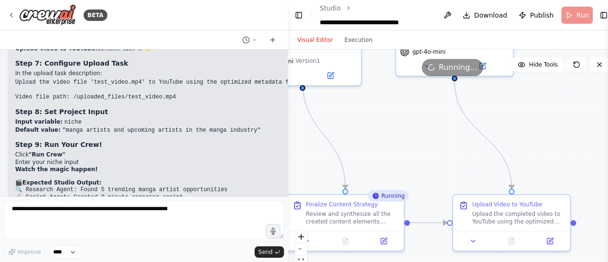
scroll to position [25779, 0]
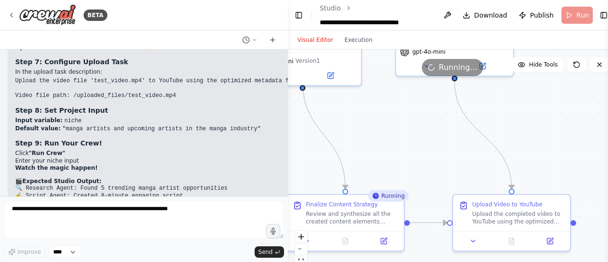
drag, startPoint x: 10, startPoint y: 118, endPoint x: 66, endPoint y: 132, distance: 58.3
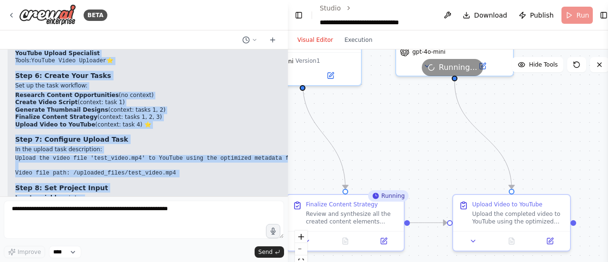
scroll to position [25665, 0]
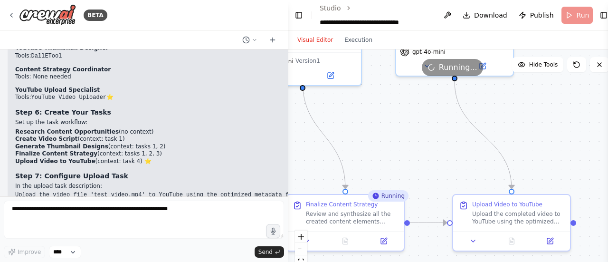
drag, startPoint x: 144, startPoint y: 191, endPoint x: 12, endPoint y: 108, distance: 156.6
click at [12, 108] on div "Can you generate ai youtube videos and upload them? 09:05 PM ▶ Thought process …" at bounding box center [144, 122] width 288 height 147
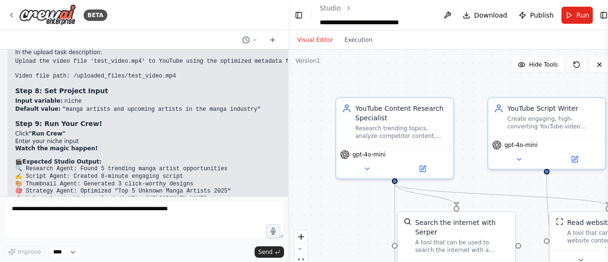
scroll to position [25855, 0]
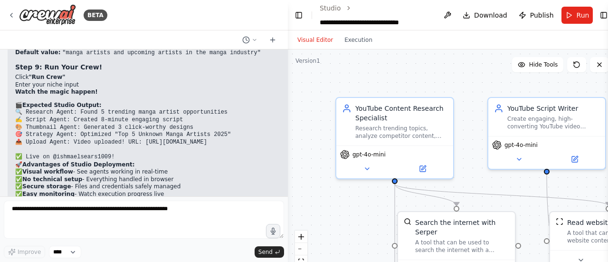
drag, startPoint x: 19, startPoint y: 69, endPoint x: 112, endPoint y: 179, distance: 144.1
copy div "🚀 LOREMIP! Dol's ame cons AdiPisc elitseddoe temporin ut LaboRE Etdolo magna al…"
drag, startPoint x: 14, startPoint y: 63, endPoint x: 71, endPoint y: 185, distance: 134.0
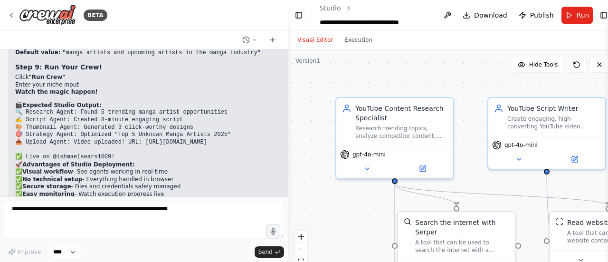
copy div "🚀 LOREMIP! Dol's ame cons AdiPisc elitseddoe temporin ut LaboRE Etdolo magna al…"
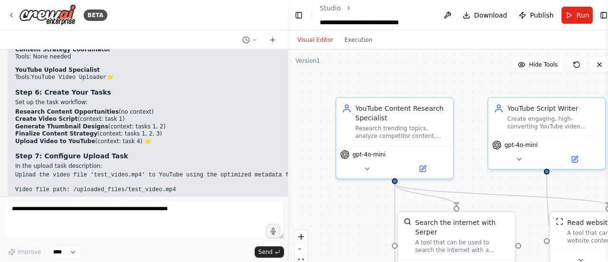
scroll to position [25684, 0]
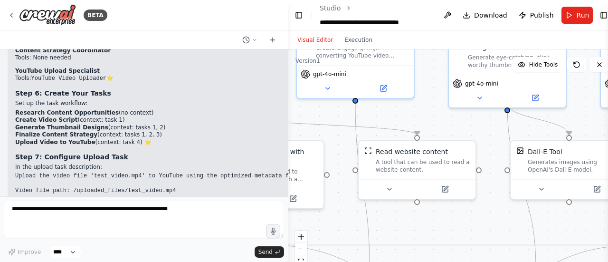
drag, startPoint x: 470, startPoint y: 114, endPoint x: 214, endPoint y: 36, distance: 268.6
click at [214, 36] on div "BETA Can you generate ai youtube videos and upload them? 09:05 PM ▶ Thought pro…" at bounding box center [304, 131] width 608 height 262
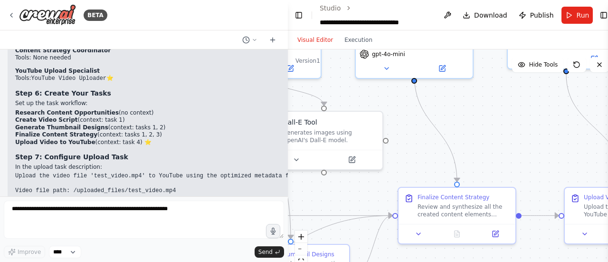
drag, startPoint x: 485, startPoint y: 103, endPoint x: 307, endPoint y: 81, distance: 178.9
click at [307, 81] on div ".deletable-edge-delete-btn { width: 20px; height: 20px; border: 0px solid #ffff…" at bounding box center [452, 167] width 328 height 237
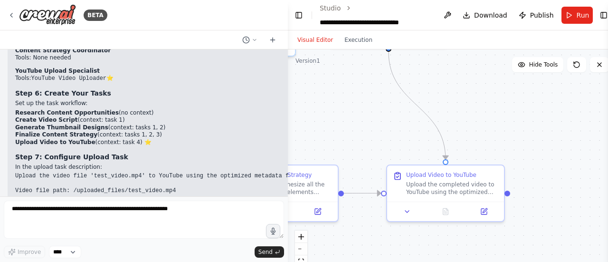
drag, startPoint x: 543, startPoint y: 119, endPoint x: 313, endPoint y: 82, distance: 232.8
click at [313, 82] on div ".deletable-edge-delete-btn { width: 20px; height: 20px; border: 0px solid #ffff…" at bounding box center [452, 167] width 328 height 237
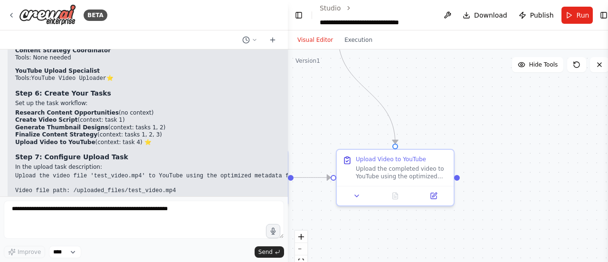
click at [605, 17] on button "Toggle Sidebar" at bounding box center [608, 131] width 8 height 262
click at [600, 16] on button "Toggle Right Sidebar" at bounding box center [603, 15] width 10 height 13
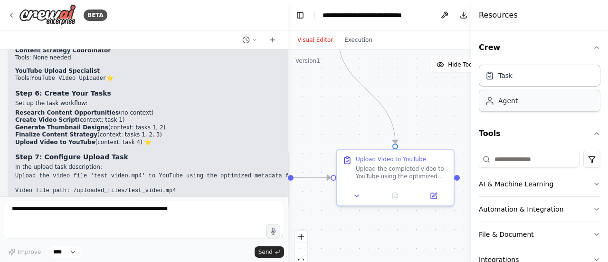
click at [532, 90] on div "Agent" at bounding box center [540, 101] width 122 height 22
click at [534, 100] on div "Agent" at bounding box center [540, 101] width 122 height 22
click at [537, 69] on div "Task" at bounding box center [540, 75] width 122 height 22
click at [526, 113] on div "Task Agent" at bounding box center [540, 90] width 122 height 59
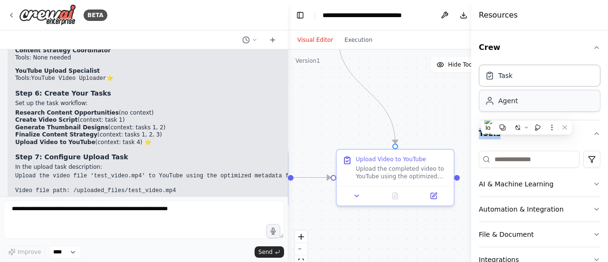
click at [525, 102] on div "Agent" at bounding box center [540, 101] width 122 height 22
click at [553, 81] on div "Task" at bounding box center [540, 75] width 122 height 22
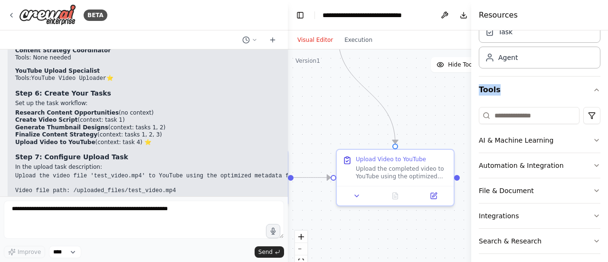
scroll to position [74, 0]
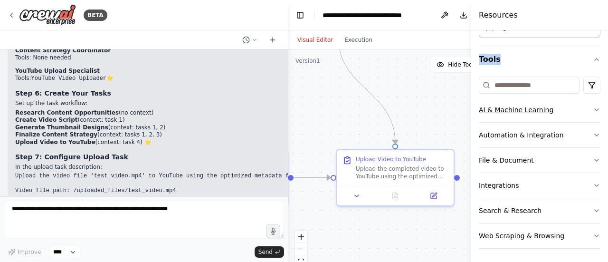
click at [553, 111] on button "AI & Machine Learning" at bounding box center [540, 109] width 122 height 25
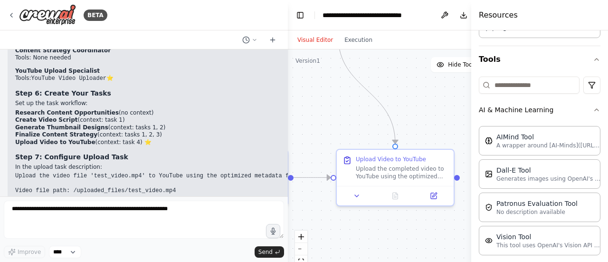
drag, startPoint x: 598, startPoint y: 113, endPoint x: 601, endPoint y: 128, distance: 15.5
click at [601, 128] on div "Crew Task Agent Tools AI & Machine Learning AIMind Tool A wrapper around [AI-Mi…" at bounding box center [539, 145] width 137 height 231
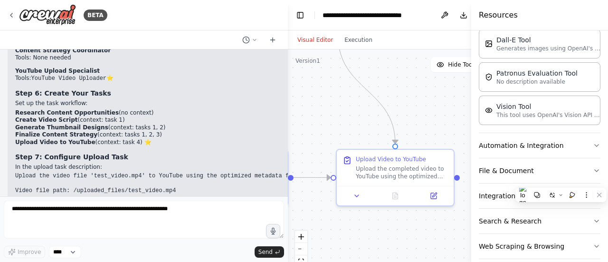
scroll to position [213, 0]
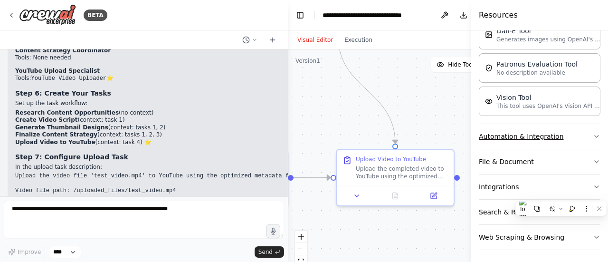
click at [563, 137] on button "Automation & Integration" at bounding box center [540, 136] width 122 height 25
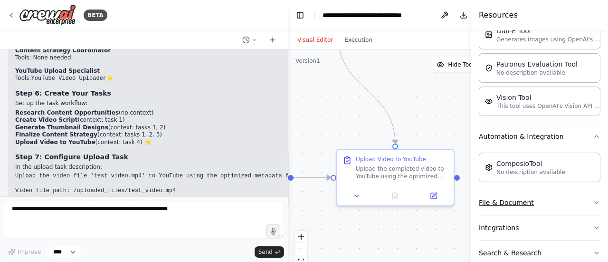
click at [572, 191] on button "File & Document" at bounding box center [540, 202] width 122 height 25
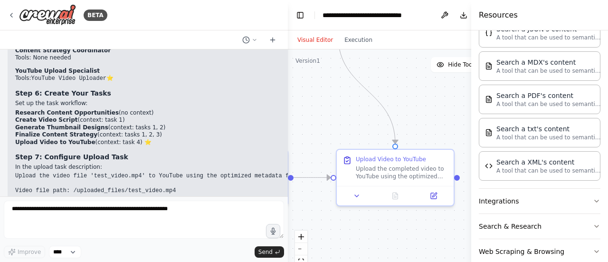
scroll to position [492, 0]
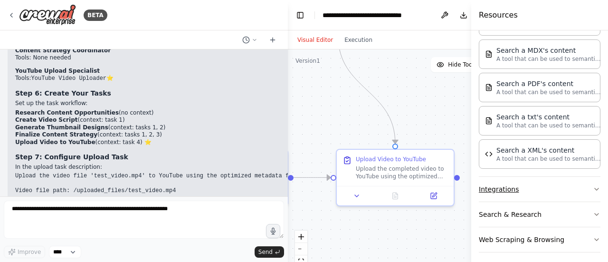
click at [552, 195] on button "Integrations" at bounding box center [540, 189] width 122 height 25
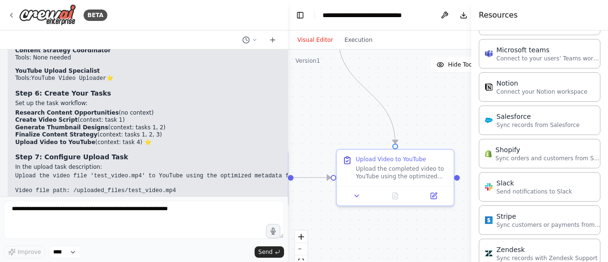
scroll to position [1125, 0]
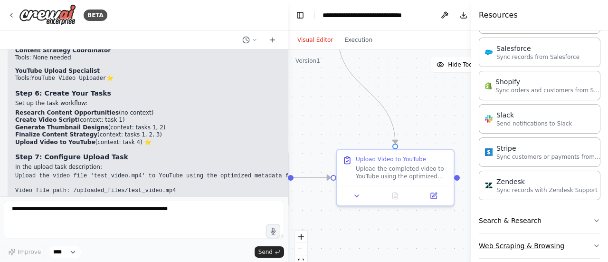
click at [553, 233] on button "Web Scraping & Browsing" at bounding box center [540, 245] width 122 height 25
click at [555, 214] on button "Search & Research" at bounding box center [540, 220] width 122 height 25
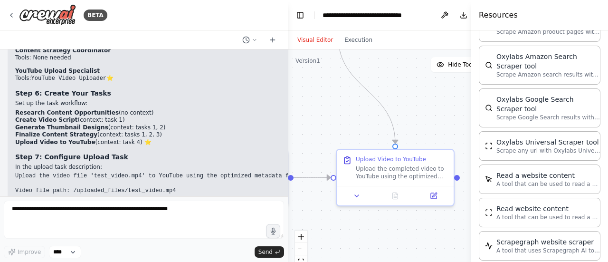
scroll to position [2099, 0]
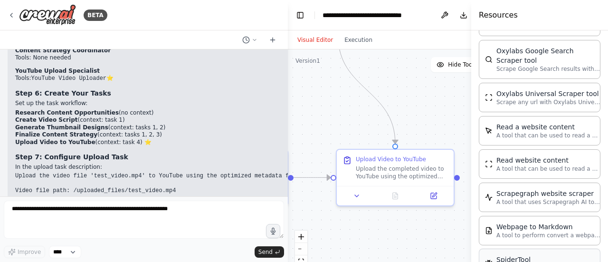
drag, startPoint x: 586, startPoint y: 244, endPoint x: 567, endPoint y: 213, distance: 35.6
click at [567, 213] on div "Browserbase web load tool Load webpages url in a headless browser using Browser…" at bounding box center [540, 34] width 122 height 501
drag, startPoint x: 564, startPoint y: 249, endPoint x: 491, endPoint y: 176, distance: 103.4
drag, startPoint x: 478, startPoint y: 175, endPoint x: 509, endPoint y: 137, distance: 49.5
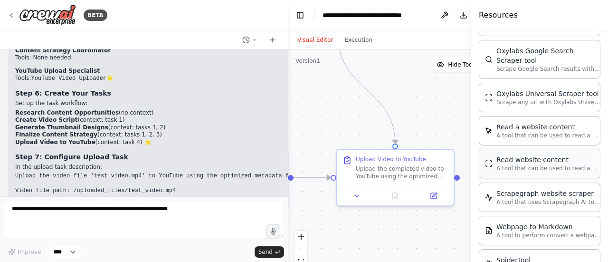
click at [509, 137] on div "Crew Task Agent Tools AI & Machine Learning AIMind Tool A wrapper around [AI-Mi…" at bounding box center [539, 145] width 137 height 231
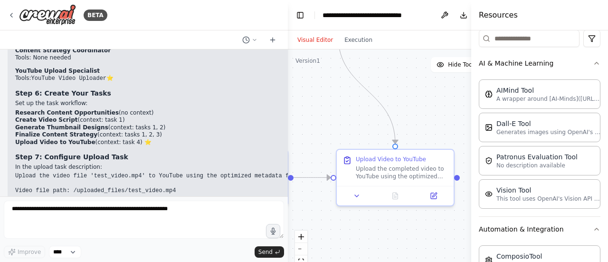
scroll to position [0, 0]
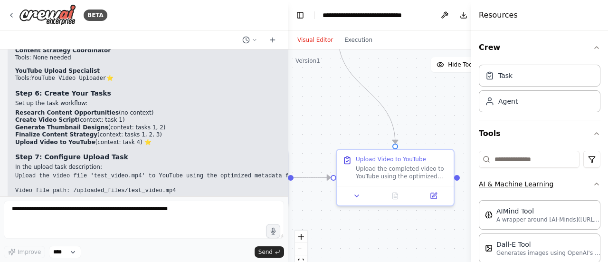
click at [526, 188] on button "AI & Machine Learning" at bounding box center [540, 183] width 122 height 25
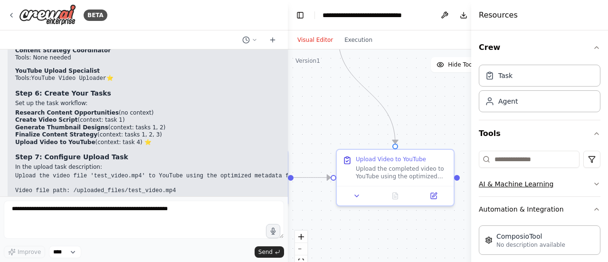
click at [535, 174] on button "AI & Machine Learning" at bounding box center [540, 183] width 122 height 25
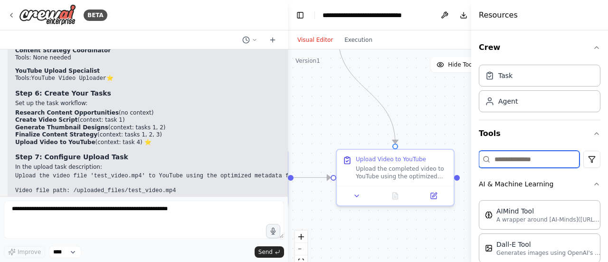
click at [530, 163] on input at bounding box center [529, 158] width 101 height 17
click at [537, 213] on div "AIMind Tool" at bounding box center [548, 210] width 104 height 9
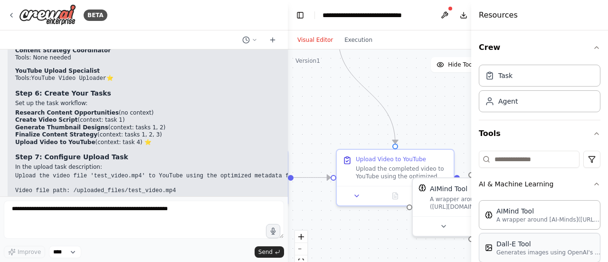
click at [531, 246] on div "Dall-E Tool" at bounding box center [548, 243] width 104 height 9
click at [440, 233] on div at bounding box center [471, 223] width 117 height 19
click at [440, 227] on icon at bounding box center [444, 224] width 8 height 8
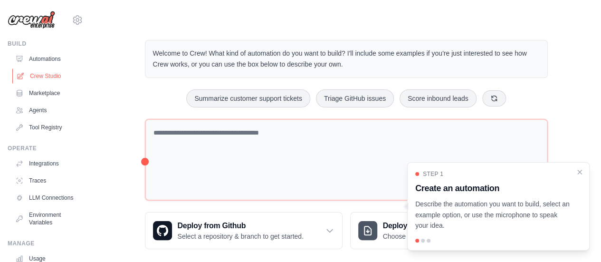
click at [44, 75] on link "Crew Studio" at bounding box center [48, 75] width 72 height 15
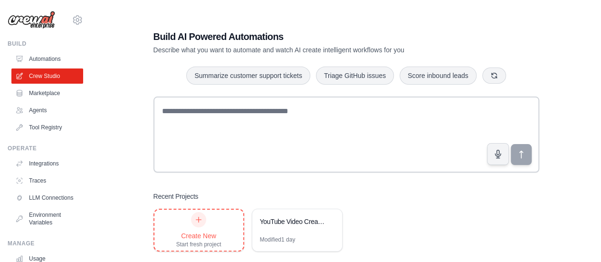
click at [201, 219] on icon at bounding box center [199, 220] width 8 height 8
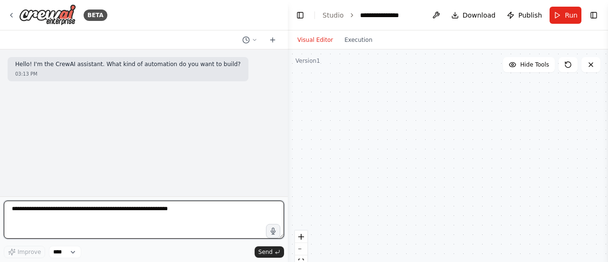
click at [187, 210] on textarea at bounding box center [144, 219] width 280 height 38
paste textarea "**********"
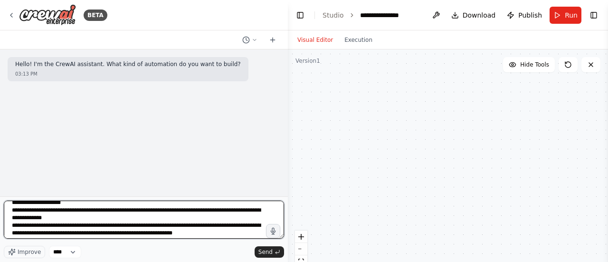
scroll to position [1246, 0]
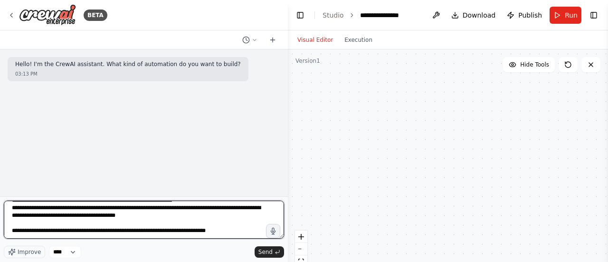
type textarea "**********"
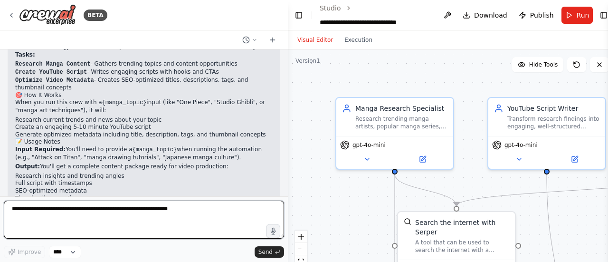
scroll to position [1888, 0]
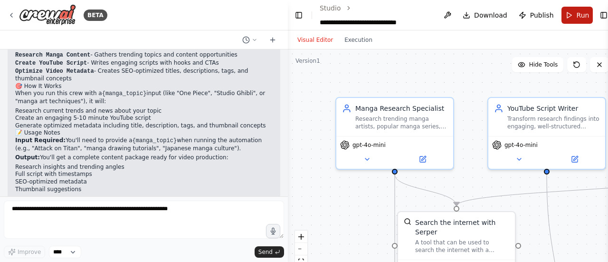
click at [561, 14] on button "Run" at bounding box center [577, 15] width 32 height 17
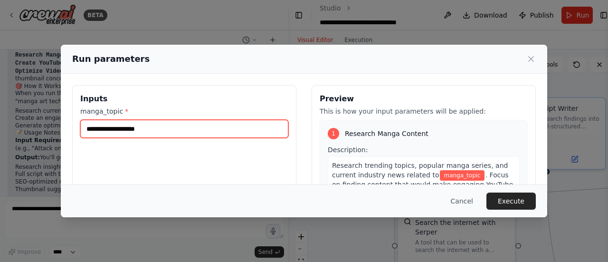
click at [229, 133] on input "manga_topic *" at bounding box center [184, 129] width 208 height 18
type input "**********"
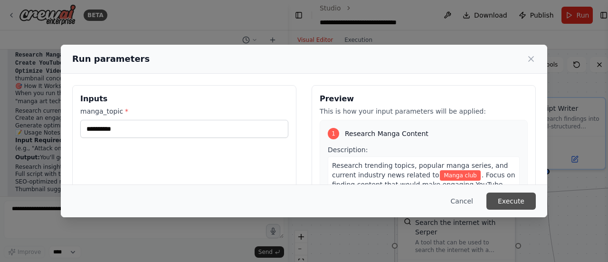
click at [506, 194] on button "Execute" at bounding box center [510, 200] width 49 height 17
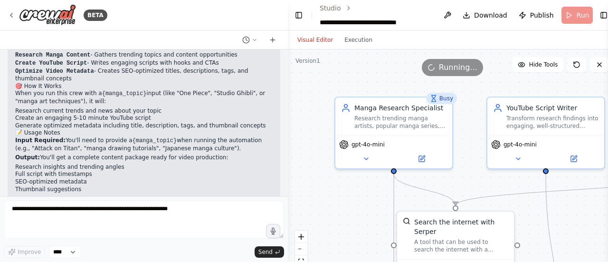
click at [562, 196] on div ".deletable-edge-delete-btn { width: 20px; height: 20px; border: 0px solid #ffff…" at bounding box center [452, 167] width 328 height 237
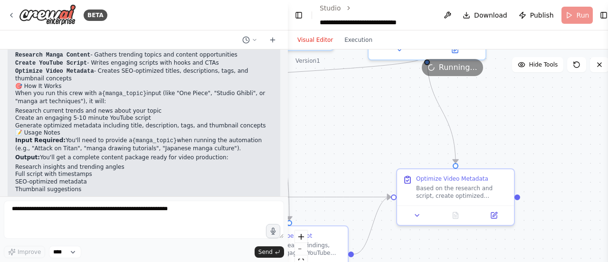
drag, startPoint x: 562, startPoint y: 196, endPoint x: 327, endPoint y: 52, distance: 276.2
click at [327, 52] on div ".deletable-edge-delete-btn { width: 20px; height: 20px; border: 0px solid #ffff…" at bounding box center [452, 167] width 328 height 237
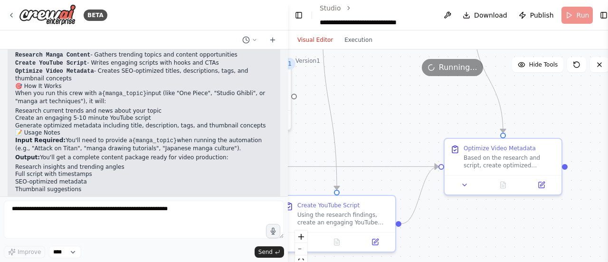
drag, startPoint x: 470, startPoint y: 128, endPoint x: 483, endPoint y: 126, distance: 12.6
click at [483, 126] on div ".deletable-edge-delete-btn { width: 20px; height: 20px; border: 0px solid #ffff…" at bounding box center [452, 167] width 328 height 237
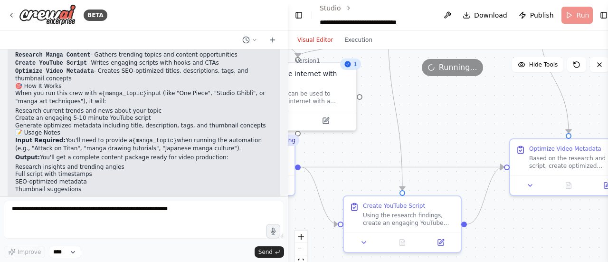
drag, startPoint x: 533, startPoint y: 120, endPoint x: 598, endPoint y: 120, distance: 65.5
click at [598, 120] on div ".deletable-edge-delete-btn { width: 20px; height: 20px; border: 0px solid #ffff…" at bounding box center [452, 167] width 328 height 237
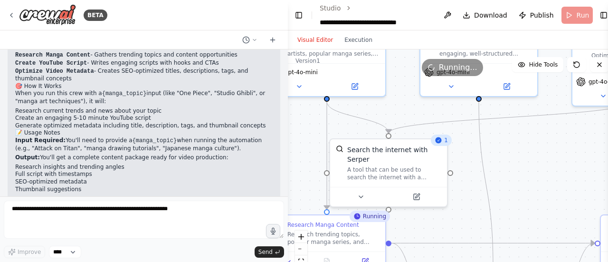
drag, startPoint x: 503, startPoint y: 105, endPoint x: 598, endPoint y: 177, distance: 119.3
click at [598, 177] on div ".deletable-edge-delete-btn { width: 20px; height: 20px; border: 0px solid #ffff…" at bounding box center [452, 167] width 328 height 237
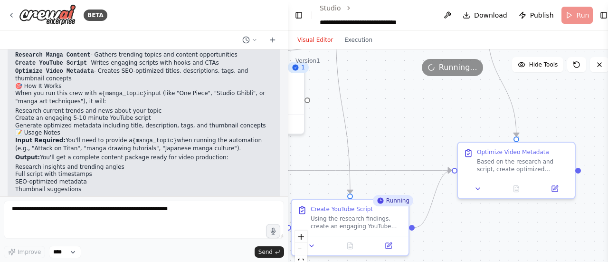
drag, startPoint x: 507, startPoint y: 197, endPoint x: 330, endPoint y: 115, distance: 194.8
click at [330, 115] on div ".deletable-edge-delete-btn { width: 20px; height: 20px; border: 0px solid #ffff…" at bounding box center [452, 167] width 328 height 237
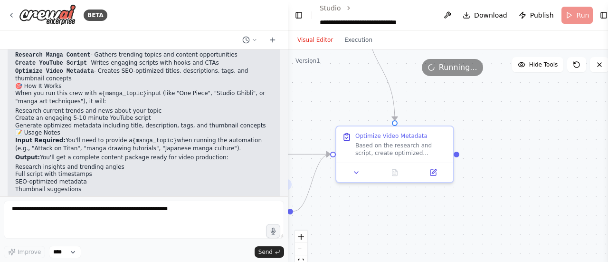
drag, startPoint x: 505, startPoint y: 86, endPoint x: 413, endPoint y: 84, distance: 92.6
click at [413, 84] on div ".deletable-edge-delete-btn { width: 20px; height: 20px; border: 0px solid #ffff…" at bounding box center [452, 167] width 328 height 237
click at [349, 42] on button "Execution" at bounding box center [357, 39] width 39 height 11
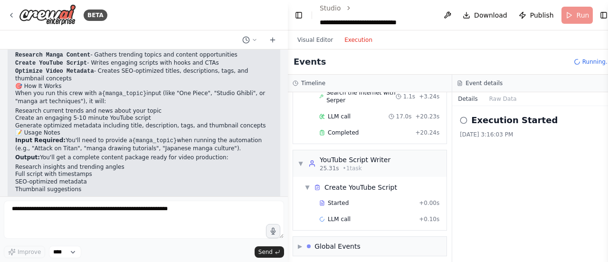
scroll to position [100, 0]
click at [382, 247] on div "▶ Global Events" at bounding box center [369, 244] width 153 height 19
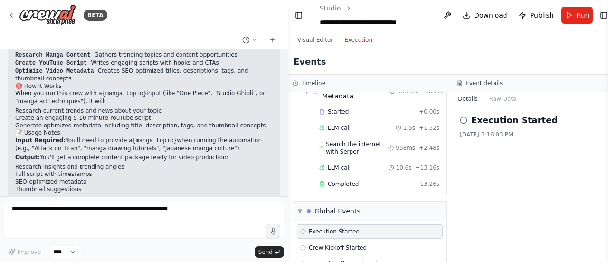
scroll to position [345, 0]
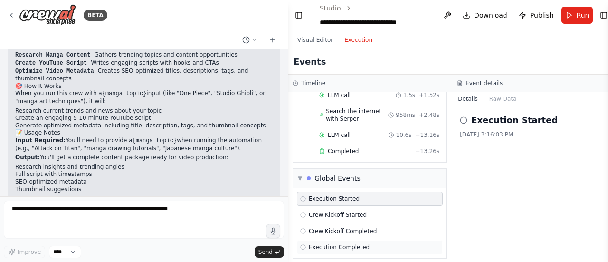
click at [380, 243] on div "Execution Completed" at bounding box center [369, 247] width 139 height 8
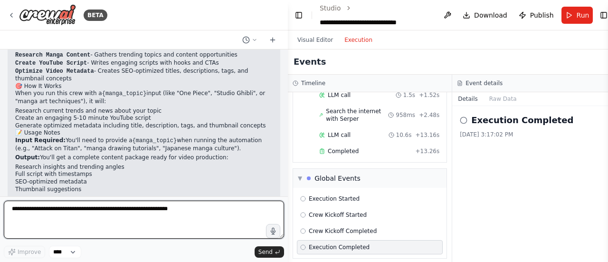
click at [228, 209] on textarea at bounding box center [144, 219] width 280 height 38
paste textarea "**********"
type textarea "**********"
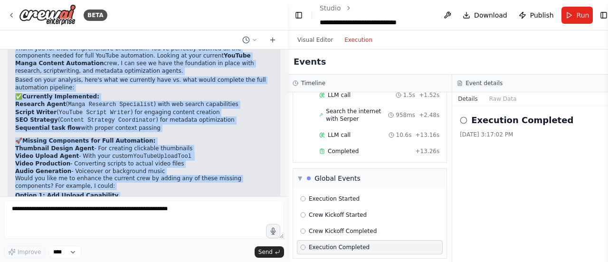
scroll to position [3071, 0]
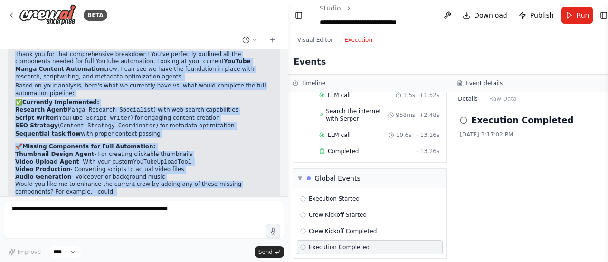
drag, startPoint x: 233, startPoint y: 172, endPoint x: 12, endPoint y: 103, distance: 231.1
click at [12, 103] on div "▶ Thought process Thank you for that comprehensive breakdown! You've perfectly …" at bounding box center [144, 196] width 272 height 333
copy div "Lorem ips dol sita consecteturad elitseddo! Eiu'te incididun utlabore etd mag a…"
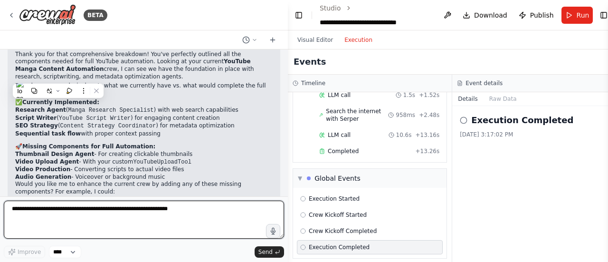
click at [55, 207] on textarea at bounding box center [144, 219] width 280 height 38
paste textarea "**********"
type textarea "**********"
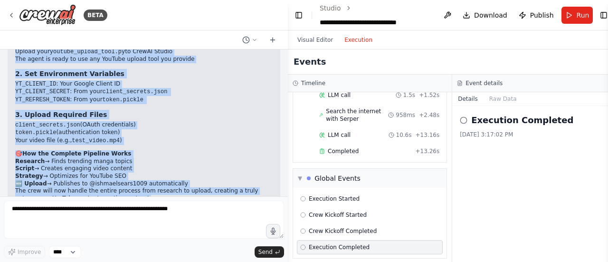
scroll to position [4742, 0]
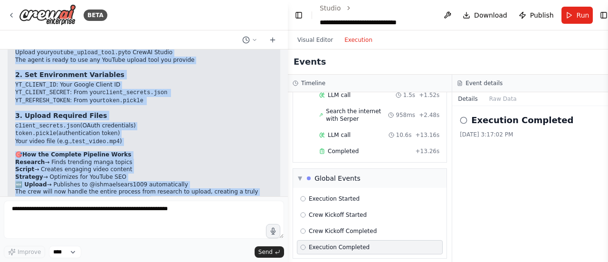
drag, startPoint x: 252, startPoint y: 178, endPoint x: 7, endPoint y: 63, distance: 271.0
click at [7, 66] on div "Hello! I'm the CrewAI assistant. What kind of automation do you want to build? …" at bounding box center [144, 122] width 288 height 147
copy div "0. Loremi Dolo Sitame ConSect Adip Elitse doei tempori_utlabo_etdo.ma al EnimAD…"
click at [197, 57] on li "Upload your youtube_upload_tool.py to CrewAI Studio" at bounding box center [143, 53] width 257 height 8
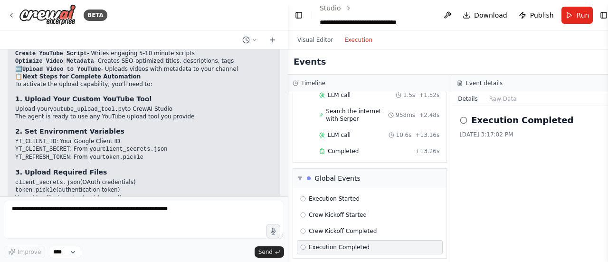
scroll to position [4685, 0]
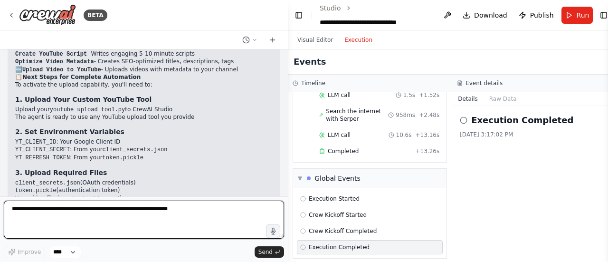
click at [86, 204] on textarea at bounding box center [144, 219] width 280 height 38
paste textarea "**********"
type textarea "**********"
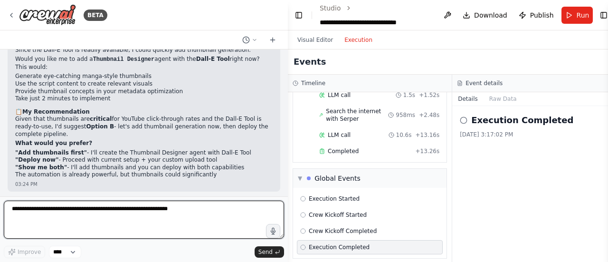
scroll to position [5999, 0]
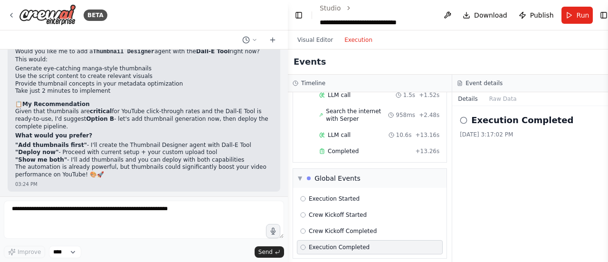
click at [124, 141] on li ""Add thumbnails first" - I'll create the Thumbnail Designer agent with Dall-E T…" at bounding box center [143, 145] width 257 height 8
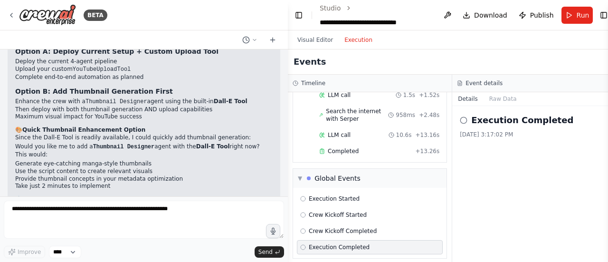
scroll to position [5923, 0]
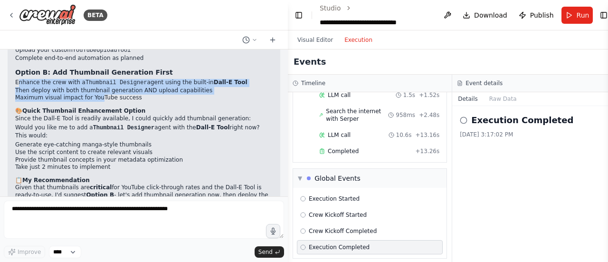
drag, startPoint x: 18, startPoint y: 92, endPoint x: 108, endPoint y: 100, distance: 90.6
click at [94, 100] on ul "Enhance the crew with a Thumbnail Designer agent using the built-in Dall-E Tool…" at bounding box center [143, 90] width 257 height 23
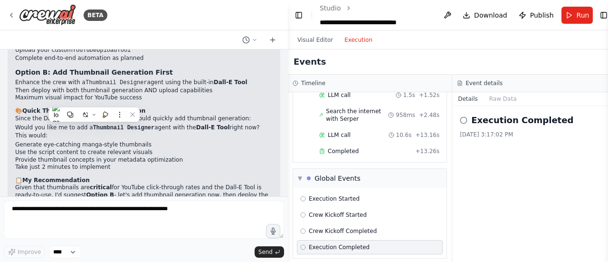
click at [158, 110] on div "Excellent! I can see there's a Dall-E Tool available for image generation, whic…" at bounding box center [143, 123] width 257 height 264
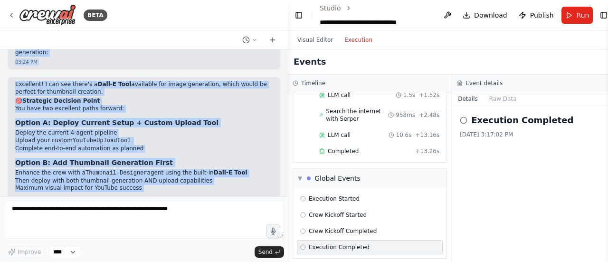
scroll to position [5823, 0]
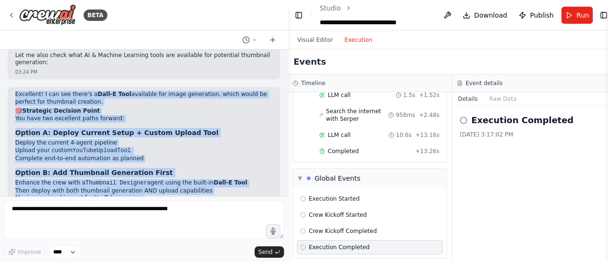
drag, startPoint x: 238, startPoint y: 177, endPoint x: 14, endPoint y: 100, distance: 237.3
click at [14, 100] on div "Excellent! I can see there's a Dall-E Tool available for image generation, whic…" at bounding box center [144, 227] width 272 height 281
copy div "Loremipsu! D sit ame conse'a e Sedd-E Temp incididun utl etdol magnaaliqu, enim…"
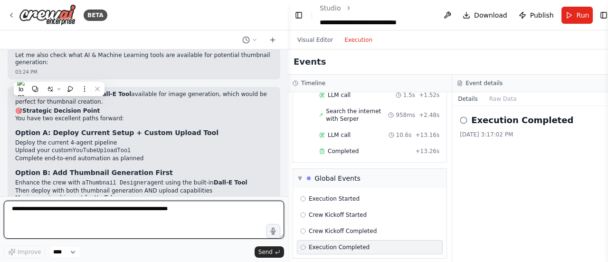
click at [71, 220] on textarea at bounding box center [144, 219] width 280 height 38
paste textarea "**********"
type textarea "**********"
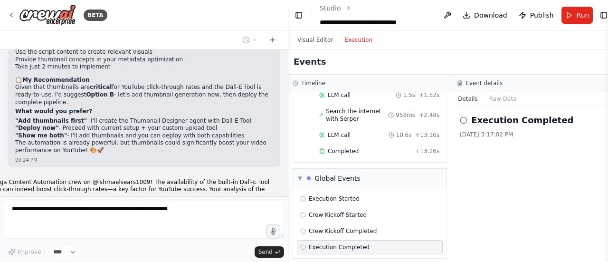
scroll to position [6766, 0]
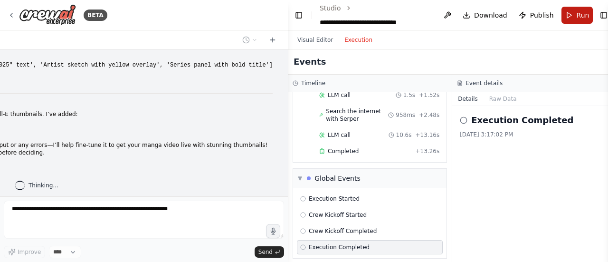
click at [576, 16] on span "Run" at bounding box center [582, 14] width 13 height 9
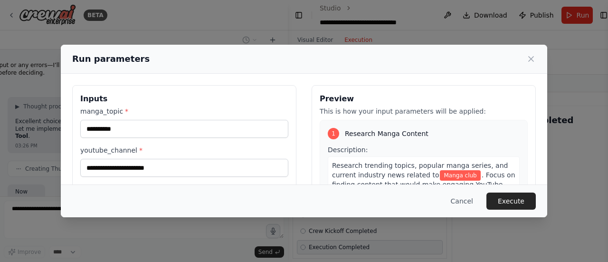
scroll to position [6901, 0]
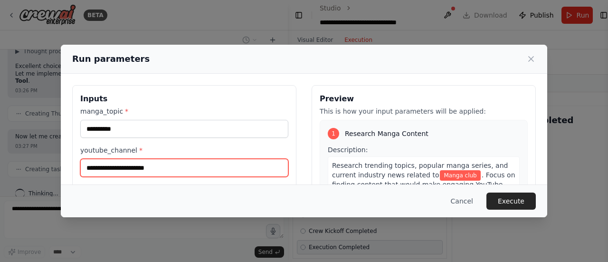
click at [250, 171] on input "youtube_channel *" at bounding box center [184, 168] width 208 height 18
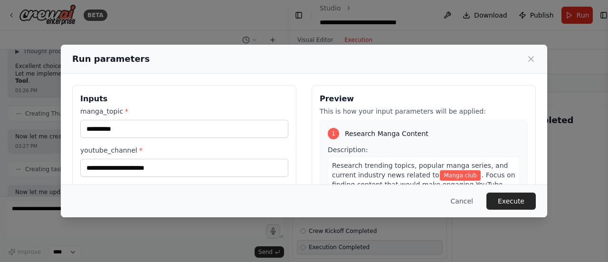
scroll to position [7073, 0]
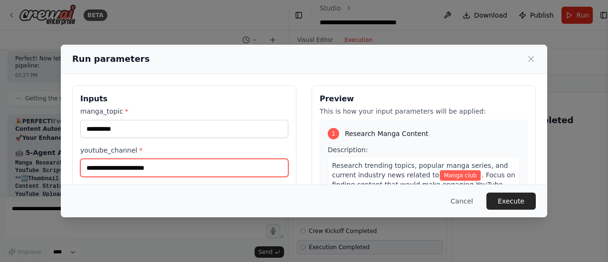
click at [165, 166] on input "youtube_channel *" at bounding box center [184, 168] width 208 height 18
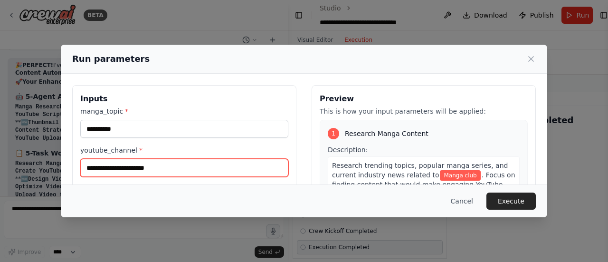
paste input "**********"
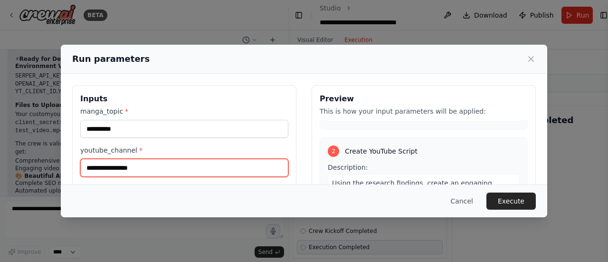
scroll to position [199, 0]
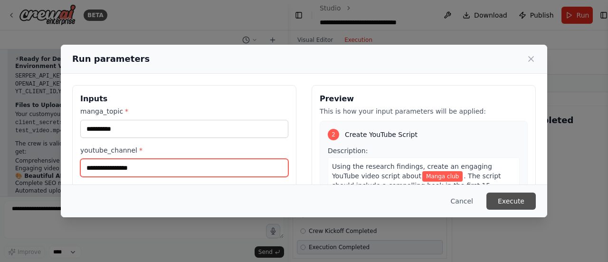
type input "**********"
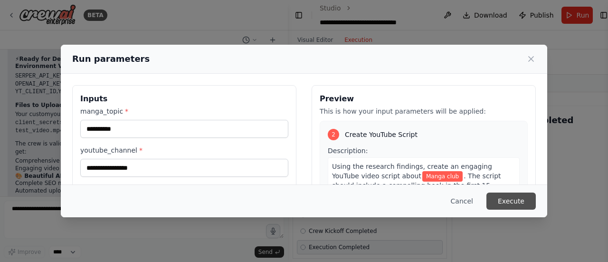
click at [513, 202] on button "Execute" at bounding box center [510, 200] width 49 height 17
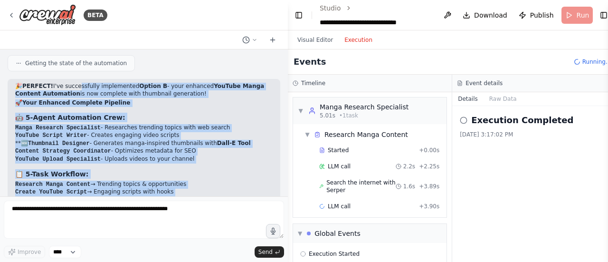
scroll to position [7178, 0]
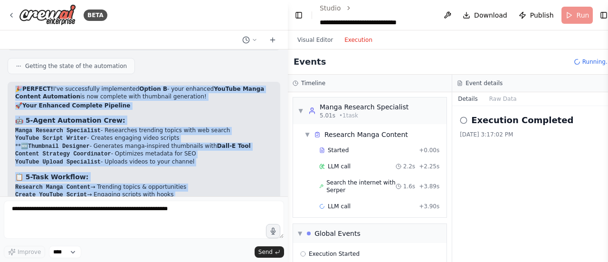
drag, startPoint x: 221, startPoint y: 182, endPoint x: 15, endPoint y: 69, distance: 235.2
click at [15, 82] on div "🎉 PERFECT! I've successfully implemented Option B - your enhanced YouTube Manga…" at bounding box center [144, 264] width 272 height 365
copy div "🎉 LOREMIP! D'si ametconsecte adipiscinge Seddoe T - inci utlabore EtdOlor Magna…"
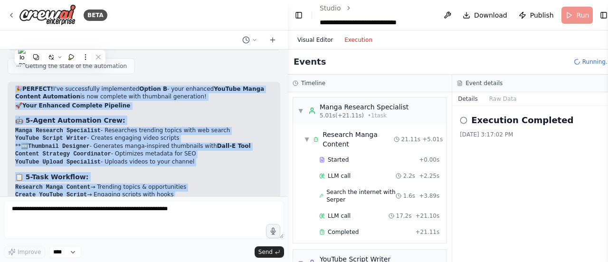
click at [308, 40] on button "Visual Editor" at bounding box center [314, 39] width 47 height 11
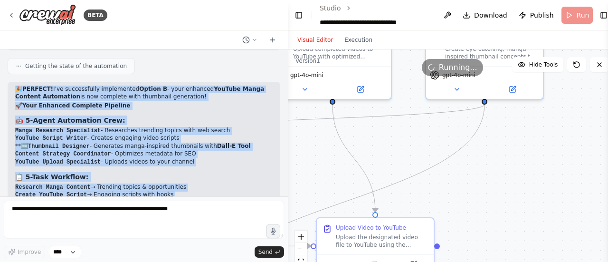
drag, startPoint x: 480, startPoint y: 116, endPoint x: 289, endPoint y: 212, distance: 214.2
click at [289, 212] on div ".deletable-edge-delete-btn { width: 20px; height: 20px; border: 0px solid #ffff…" at bounding box center [452, 167] width 328 height 237
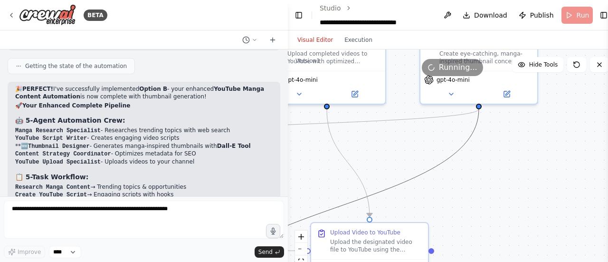
drag, startPoint x: 415, startPoint y: 180, endPoint x: 379, endPoint y: 137, distance: 55.9
click at [379, 137] on div ".deletable-edge-delete-btn { width: 20px; height: 20px; border: 0px solid #ffff…" at bounding box center [452, 167] width 328 height 237
click at [395, 144] on div ".deletable-edge-delete-btn { width: 20px; height: 20px; border: 0px solid #ffff…" at bounding box center [452, 167] width 328 height 237
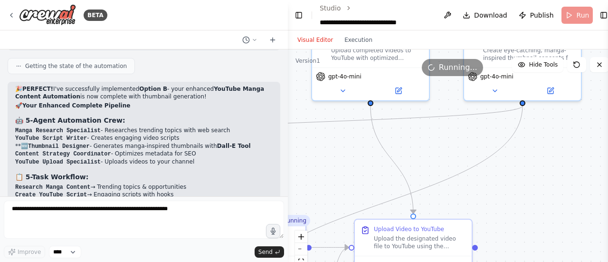
drag, startPoint x: 383, startPoint y: 149, endPoint x: 426, endPoint y: 146, distance: 43.8
click at [426, 146] on div ".deletable-edge-delete-btn { width: 20px; height: 20px; border: 0px solid #ffff…" at bounding box center [452, 167] width 328 height 237
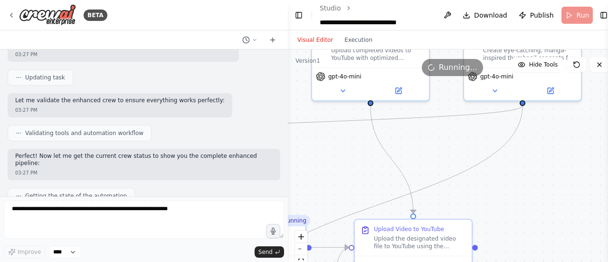
scroll to position [7005, 0]
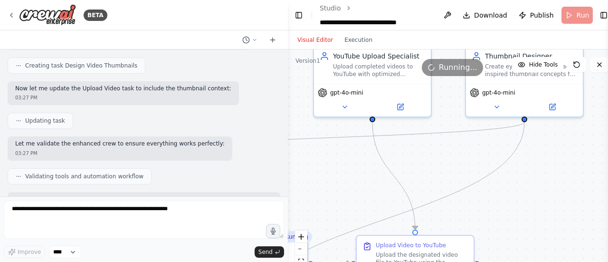
drag, startPoint x: 282, startPoint y: 176, endPoint x: 291, endPoint y: 228, distance: 52.5
click at [291, 228] on div ".deletable-edge-delete-btn { width: 20px; height: 20px; border: 0px solid #ffff…" at bounding box center [452, 167] width 328 height 237
click at [409, 197] on icon "Edge from 9423280c-1e52-44bc-99dc-81b930b36db6 to 6753c9a7-96ab-40ad-8ac1-b5154…" at bounding box center [393, 175] width 43 height 107
click at [381, 206] on div ".deletable-edge-delete-btn { width: 20px; height: 20px; border: 0px solid #ffff…" at bounding box center [452, 167] width 328 height 237
click at [440, 201] on icon "Edge from 39a26ccc-5a86-4747-b75a-a89cfa1be281 to 09e148a3-0b78-41b5-8c4a-f9da4…" at bounding box center [386, 218] width 275 height 193
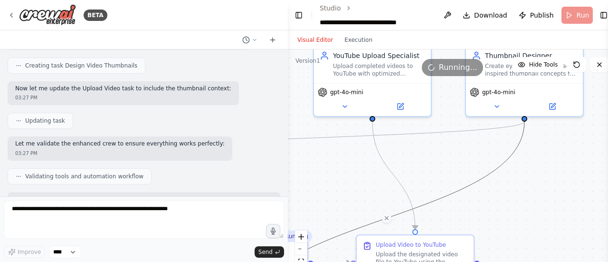
click at [465, 203] on div ".deletable-edge-delete-btn { width: 20px; height: 20px; border: 0px solid #ffff…" at bounding box center [452, 167] width 328 height 237
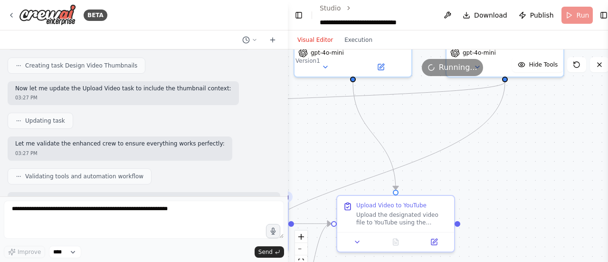
drag, startPoint x: 465, startPoint y: 214, endPoint x: 423, endPoint y: 122, distance: 100.1
click at [423, 122] on div ".deletable-edge-delete-btn { width: 20px; height: 20px; border: 0px solid #ffff…" at bounding box center [452, 167] width 328 height 237
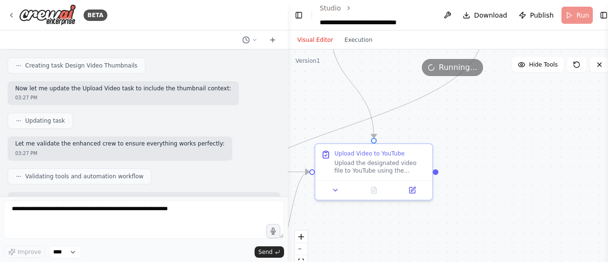
scroll to position [7404, 0]
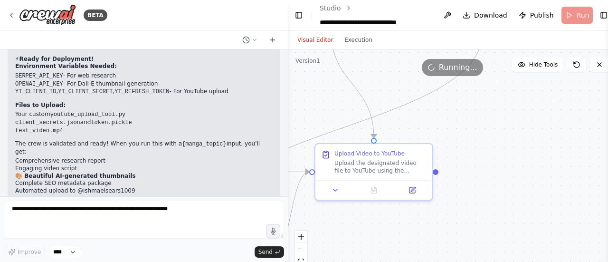
click at [548, 174] on div ".deletable-edge-delete-btn { width: 20px; height: 20px; border: 0px solid #ffff…" at bounding box center [452, 167] width 328 height 237
click at [399, 157] on div "Upload the designated video file to YouTube using the YouTube Upload tool. Use …" at bounding box center [380, 164] width 92 height 15
click at [467, 163] on div ".deletable-edge-delete-btn { width: 20px; height: 20px; border: 0px solid #ffff…" at bounding box center [452, 167] width 328 height 237
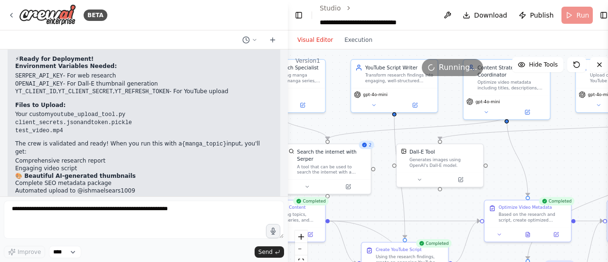
drag, startPoint x: 318, startPoint y: 108, endPoint x: 571, endPoint y: 161, distance: 258.0
click at [571, 161] on div ".deletable-edge-delete-btn { width: 20px; height: 20px; border: 0px solid #ffff…" at bounding box center [452, 167] width 328 height 237
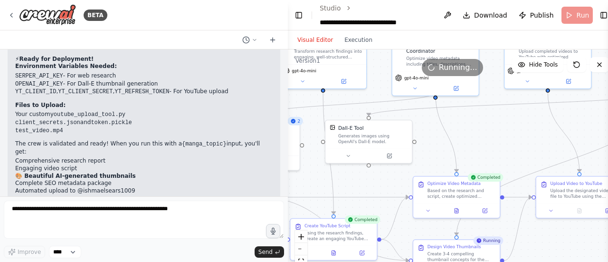
drag, startPoint x: 448, startPoint y: 115, endPoint x: 358, endPoint y: 86, distance: 94.3
click at [358, 86] on div ".deletable-edge-delete-btn { width: 20px; height: 20px; border: 0px solid #ffff…" at bounding box center [452, 167] width 328 height 237
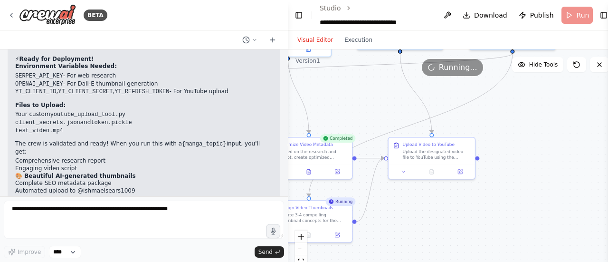
drag, startPoint x: 498, startPoint y: 126, endPoint x: 367, endPoint y: 92, distance: 135.4
click at [367, 92] on div ".deletable-edge-delete-btn { width: 20px; height: 20px; border: 0px solid #ffff…" at bounding box center [452, 167] width 328 height 237
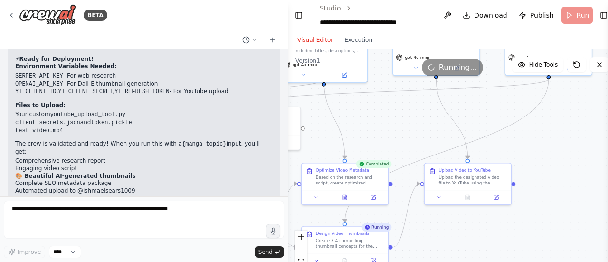
drag, startPoint x: 559, startPoint y: 115, endPoint x: 597, endPoint y: 141, distance: 46.1
click at [597, 141] on div ".deletable-edge-delete-btn { width: 20px; height: 20px; border: 0px solid #ffff…" at bounding box center [452, 167] width 328 height 237
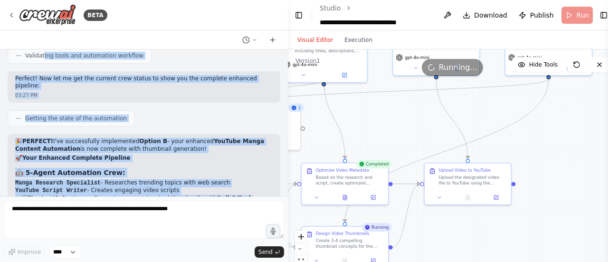
scroll to position [7106, 0]
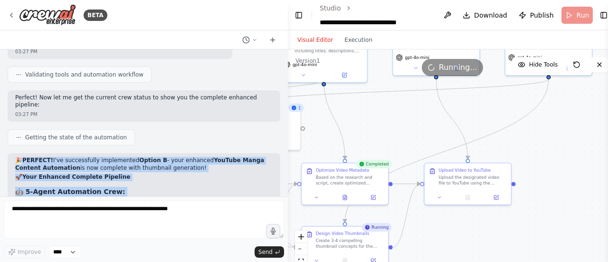
drag, startPoint x: 186, startPoint y: 178, endPoint x: 19, endPoint y: 143, distance: 170.3
copy div "🎉 LOREMIP! D'si ametconsecte adipiscinge Seddoe T - inci utlabore EtdOlor Magna…"
click at [362, 41] on button "Execution" at bounding box center [357, 39] width 39 height 11
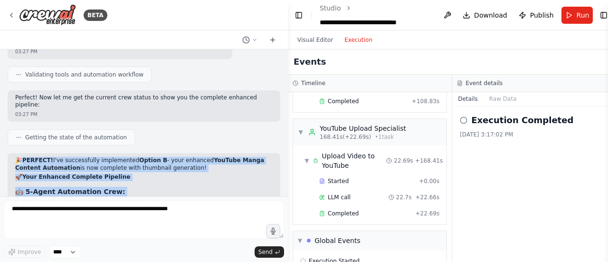
scroll to position [693, 0]
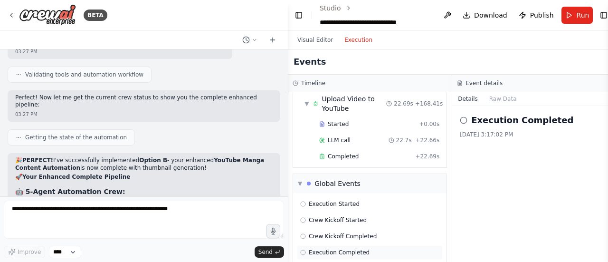
click at [383, 248] on div "Execution Completed" at bounding box center [369, 252] width 139 height 8
click at [372, 232] on div "Crew Kickoff Completed" at bounding box center [369, 236] width 139 height 8
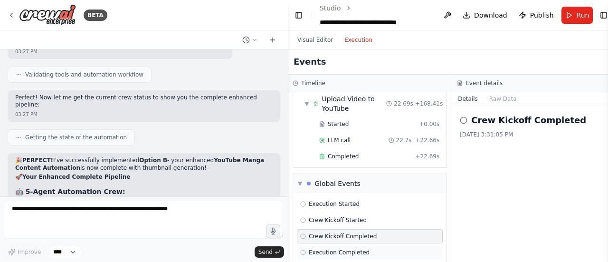
click at [388, 248] on div "Execution Completed" at bounding box center [369, 252] width 139 height 8
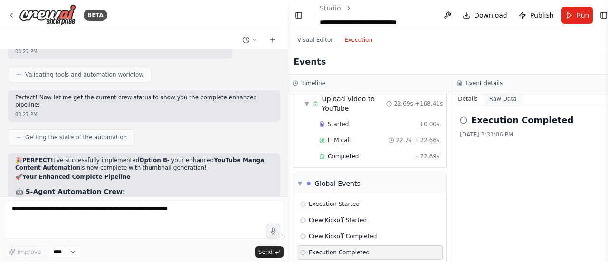
click at [487, 103] on button "Raw Data" at bounding box center [502, 98] width 39 height 13
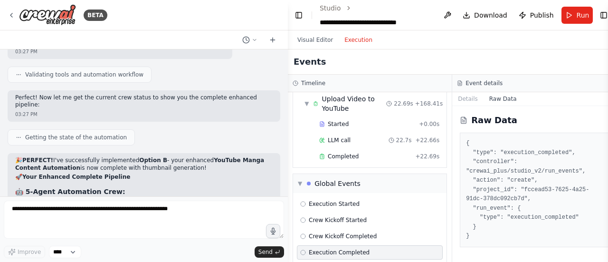
click at [402, 245] on div "Execution Completed" at bounding box center [370, 252] width 146 height 14
click at [402, 229] on div "Crew Kickoff Completed" at bounding box center [370, 236] width 146 height 14
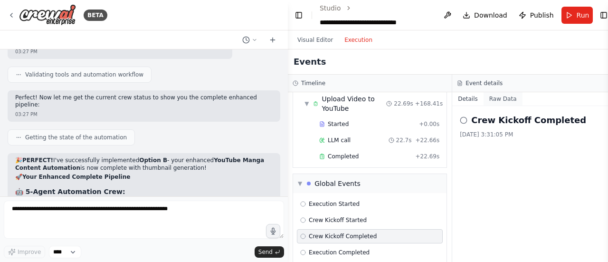
click at [496, 103] on button "Raw Data" at bounding box center [502, 98] width 39 height 13
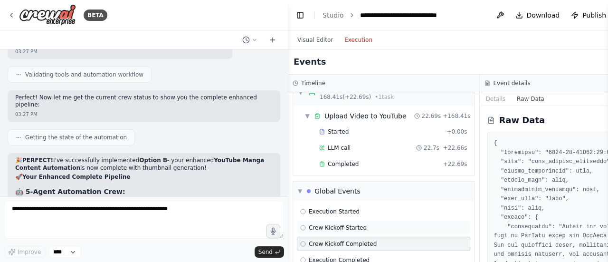
click at [406, 224] on div "Crew Kickoff Started" at bounding box center [383, 228] width 167 height 8
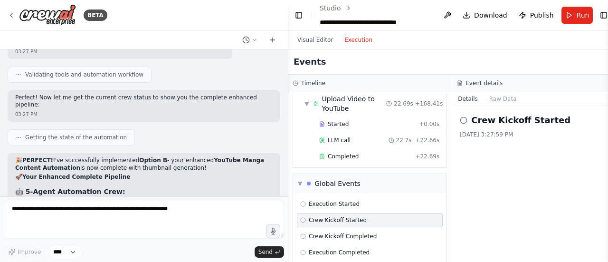
click at [397, 122] on div "Started + 0.00s LLM call 22.7s + 22.66s Completed + 22.69s" at bounding box center [373, 141] width 146 height 48
click at [384, 152] on div "Completed" at bounding box center [365, 156] width 93 height 8
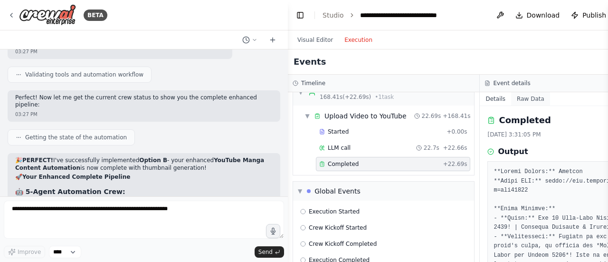
click at [518, 106] on div "Completed 8/12/2025, 3:31:05 PM Output" at bounding box center [575, 184] width 192 height 156
click at [528, 95] on button "Raw Data" at bounding box center [530, 98] width 39 height 13
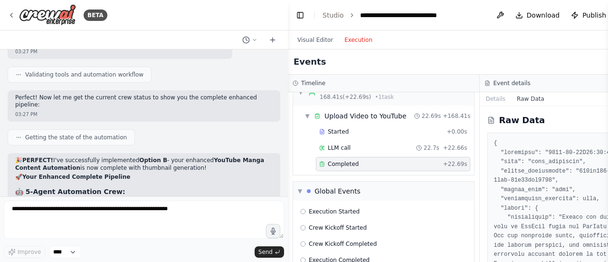
click at [517, 97] on button "Raw Data" at bounding box center [530, 98] width 39 height 13
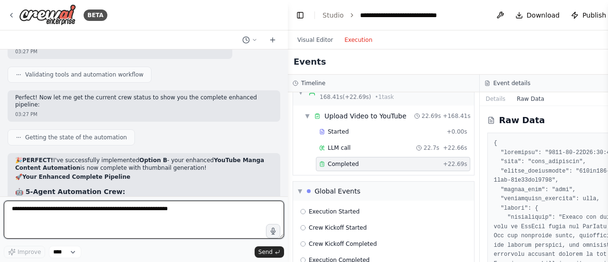
click at [124, 211] on textarea at bounding box center [144, 219] width 280 height 38
paste textarea "**********"
type textarea "**********"
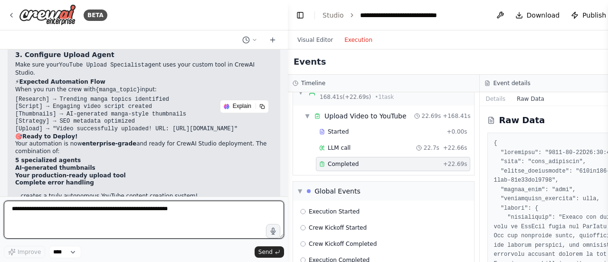
scroll to position [8712, 0]
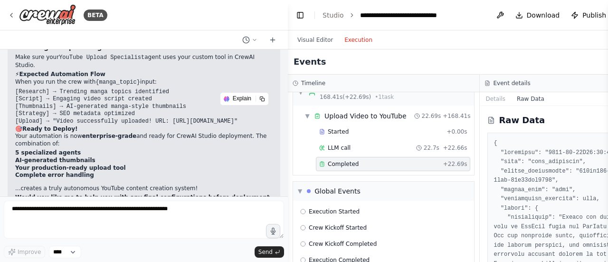
click at [103, 194] on strong "Would you like me to help you with any final configurations before deployment, …" at bounding box center [143, 204] width 256 height 21
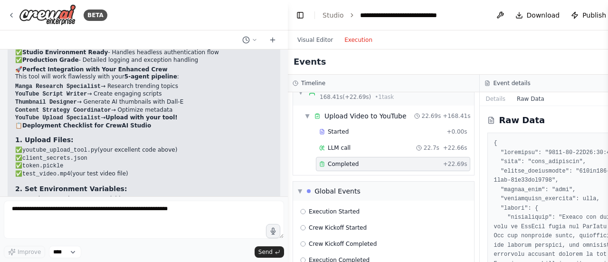
scroll to position [8522, 0]
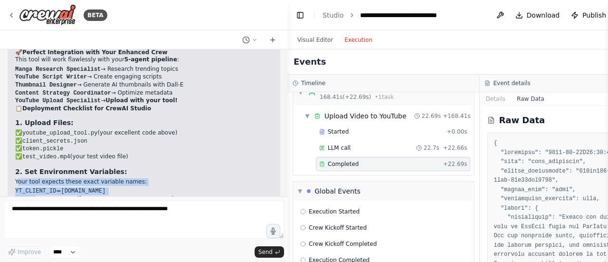
drag, startPoint x: 18, startPoint y: 146, endPoint x: 33, endPoint y: 163, distance: 22.9
click at [33, 163] on div "▶ Thought process Excellent! 🎉 This is a production-ready YouTube Upload Tool p…" at bounding box center [143, 188] width 257 height 470
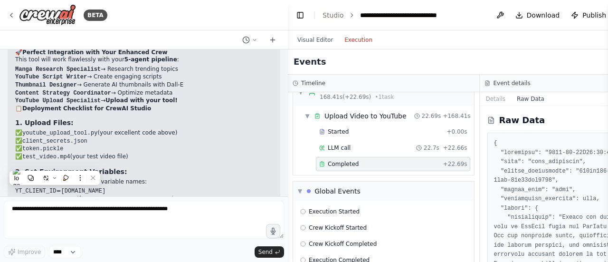
click at [112, 203] on code "token.pickle" at bounding box center [127, 206] width 41 height 7
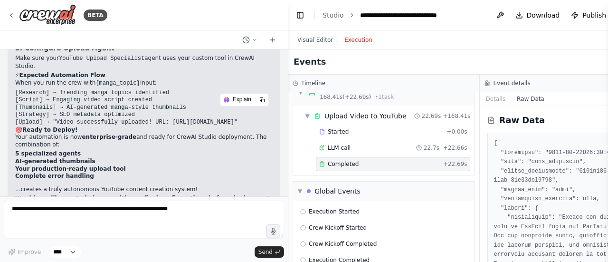
scroll to position [8712, 0]
click at [606, 21] on button "Toggle Sidebar" at bounding box center [608, 131] width 8 height 262
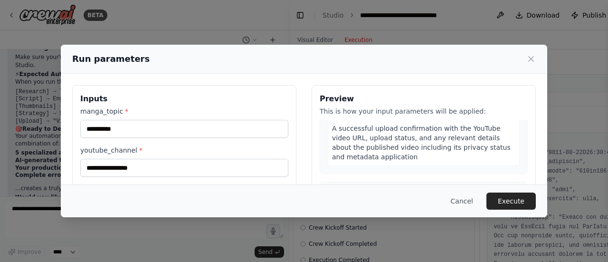
scroll to position [798, 0]
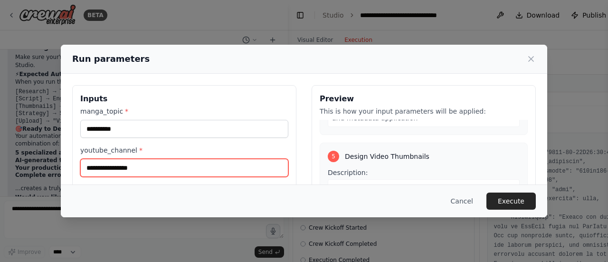
click at [180, 172] on input "**********" at bounding box center [184, 168] width 208 height 18
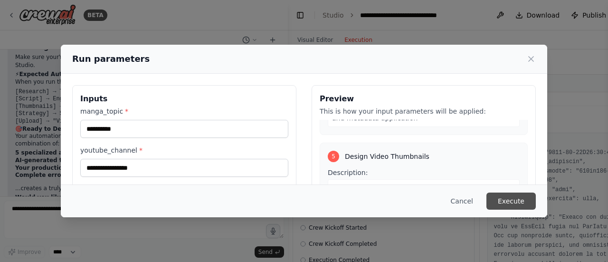
click at [525, 194] on button "Execute" at bounding box center [510, 200] width 49 height 17
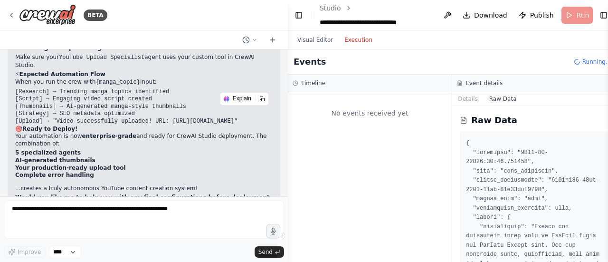
scroll to position [0, 0]
